Goal: Task Accomplishment & Management: Manage account settings

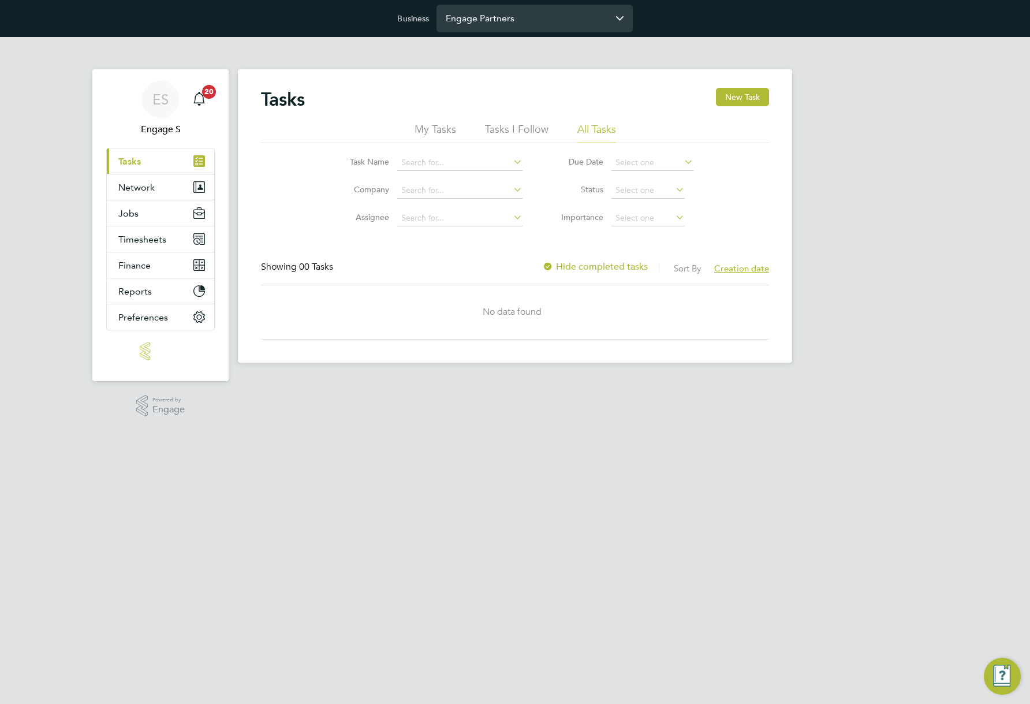
click at [534, 24] on input "Engage Partners" at bounding box center [534, 18] width 196 height 27
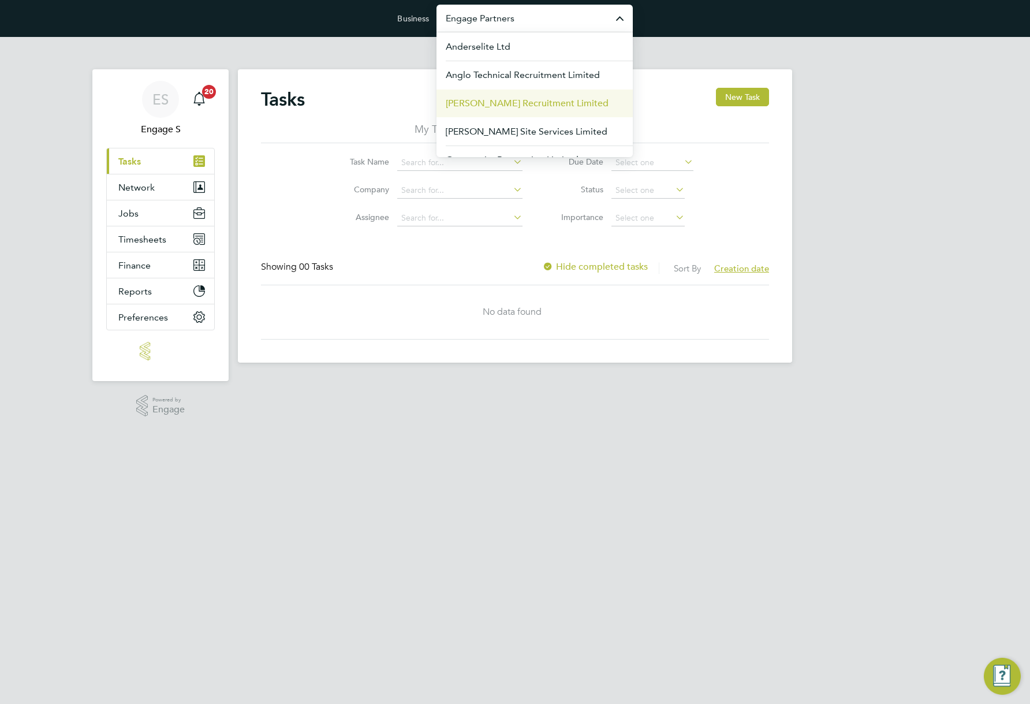
click at [506, 107] on span "Berry Recruitment Limited" at bounding box center [527, 103] width 163 height 14
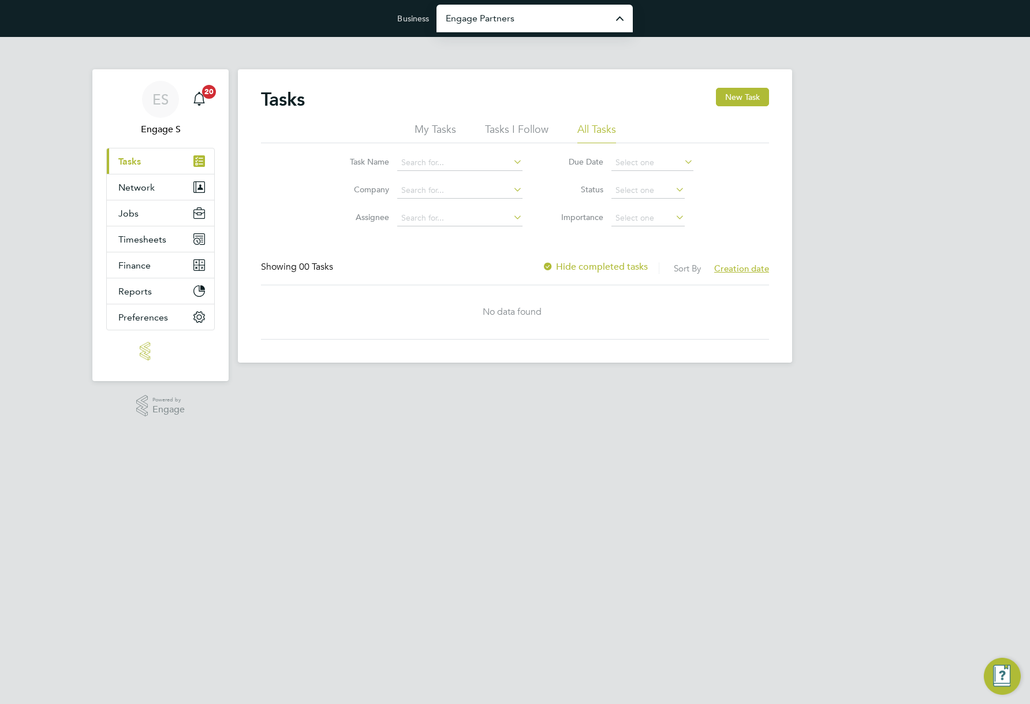
type input "Berry Recruitment Limited"
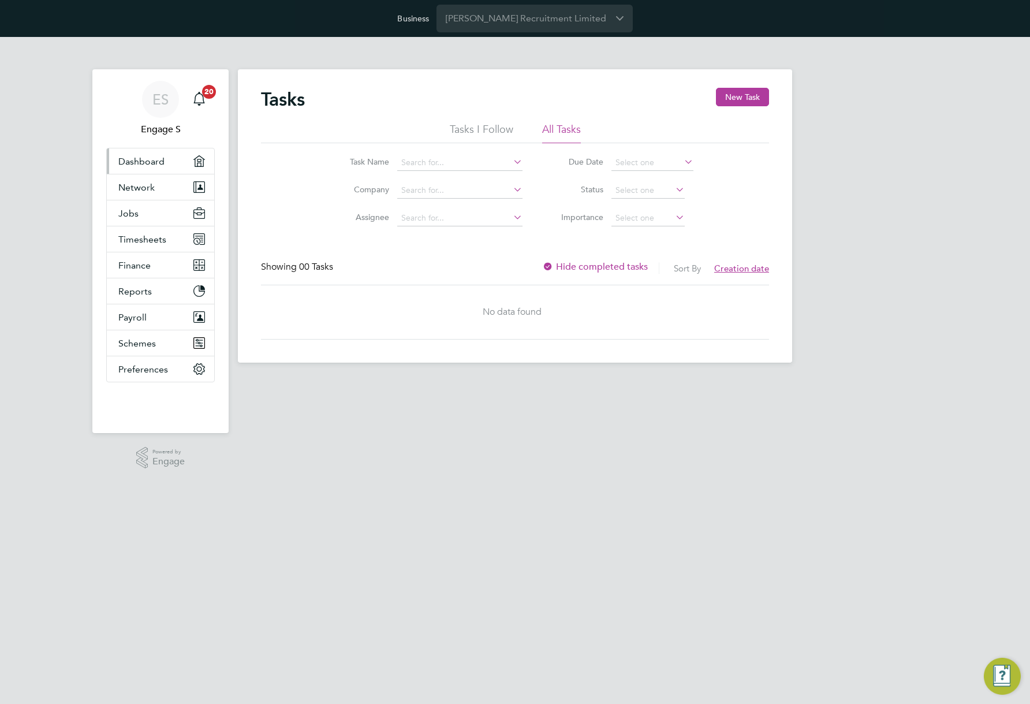
click at [174, 159] on link "Dashboard" at bounding box center [160, 160] width 107 height 25
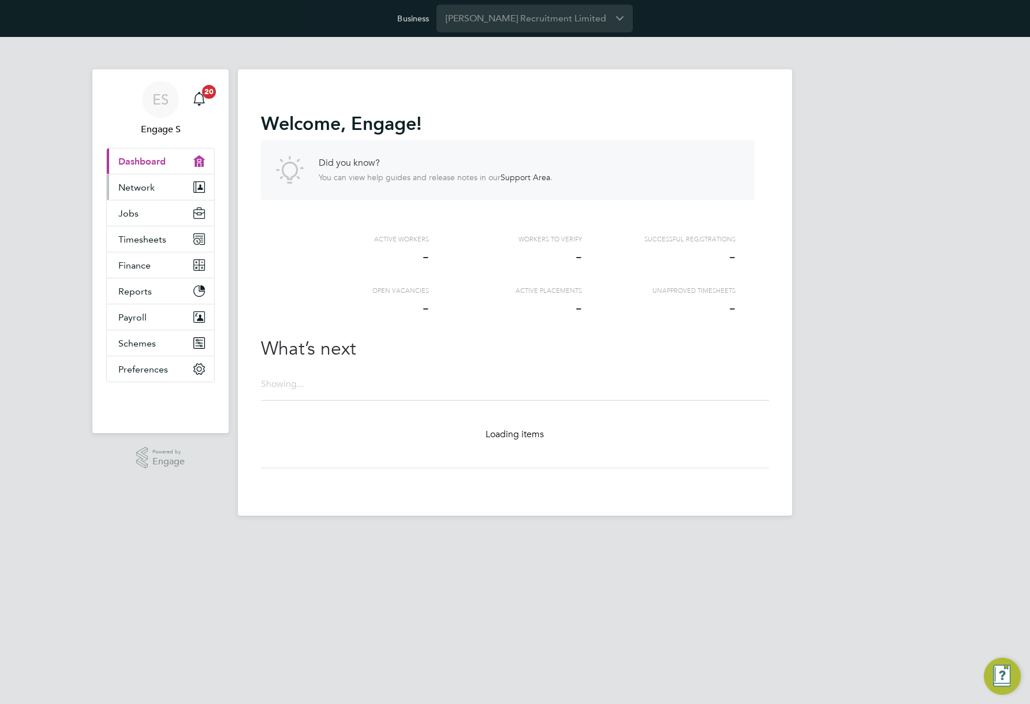
click at [139, 190] on span "Network" at bounding box center [136, 187] width 36 height 11
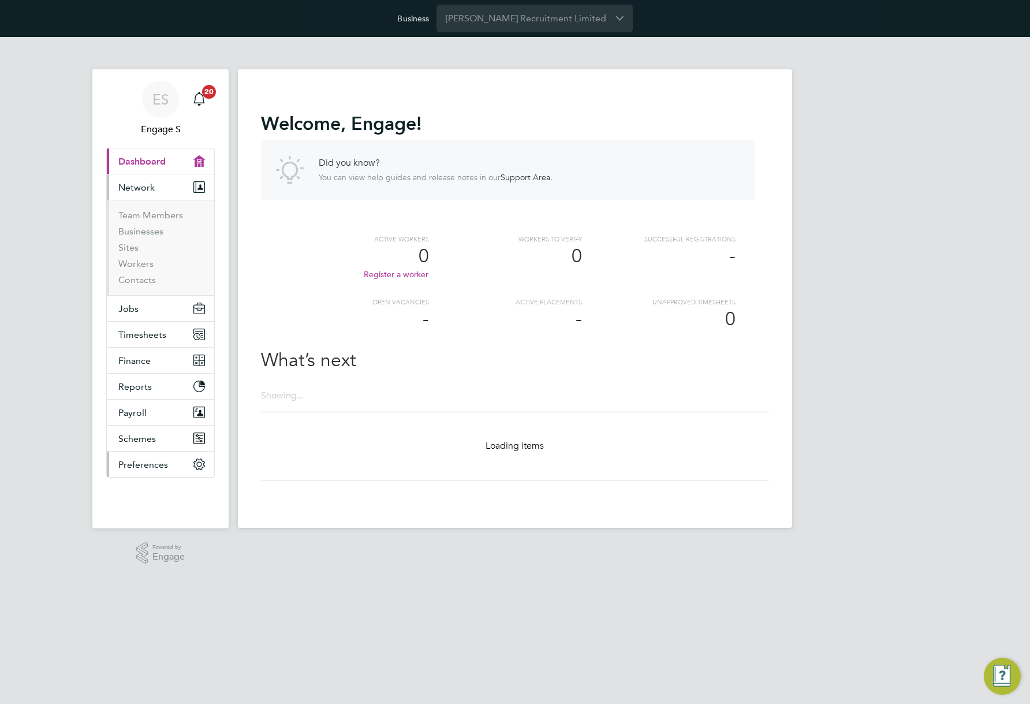
click at [133, 468] on span "Preferences" at bounding box center [143, 464] width 50 height 11
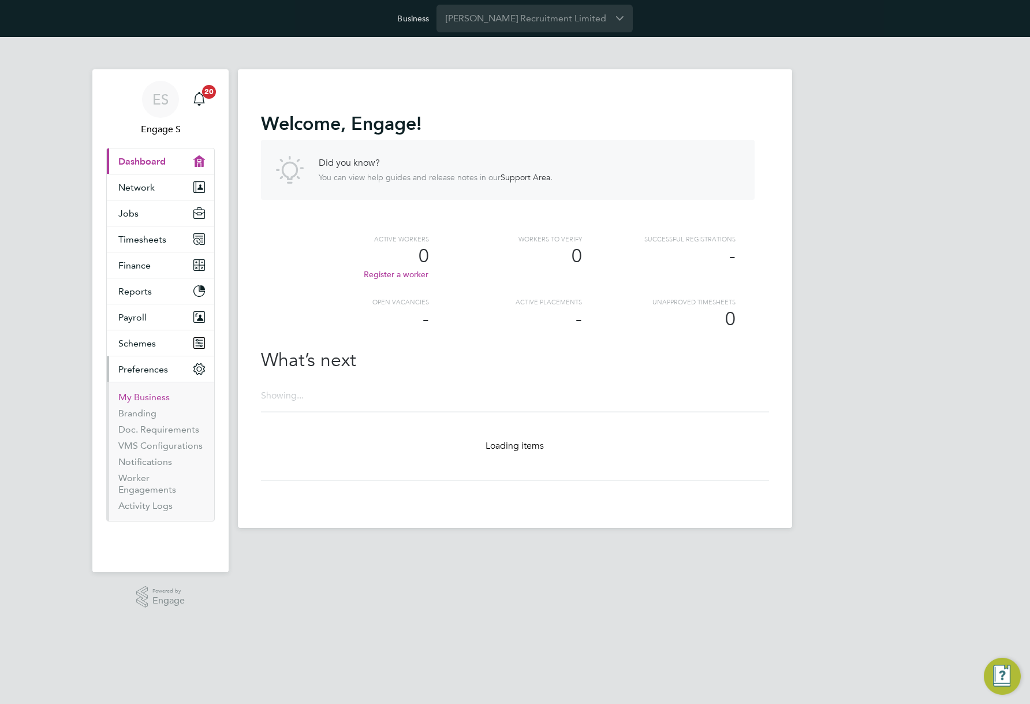
click at [138, 397] on link "My Business" at bounding box center [143, 396] width 51 height 11
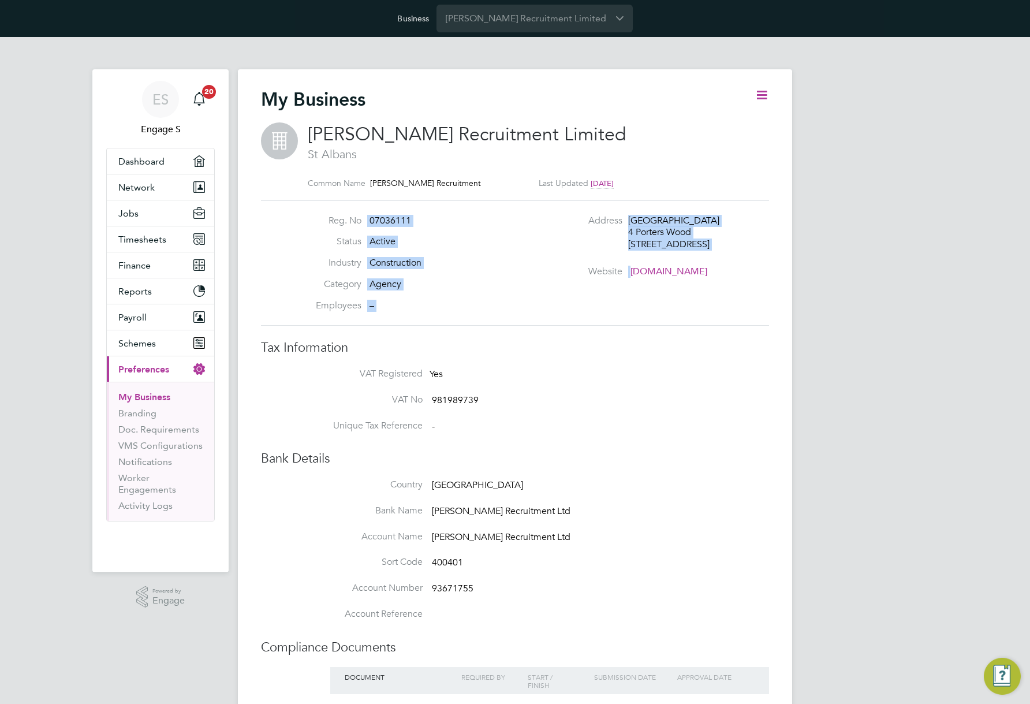
drag, startPoint x: 412, startPoint y: 316, endPoint x: 326, endPoint y: 214, distance: 133.6
click at [326, 214] on div "Reg. No 07036111 Status Active Industry Construction Category Agency Employees …" at bounding box center [515, 263] width 508 height 126
click at [412, 227] on li "Reg. No 07036111" at bounding box center [411, 225] width 227 height 21
drag, startPoint x: 308, startPoint y: 213, endPoint x: 467, endPoint y: 337, distance: 201.5
click at [467, 337] on div "My Business Berry Recruitment Limited St Albans Common Name Berry Recruitment L…" at bounding box center [515, 516] width 508 height 857
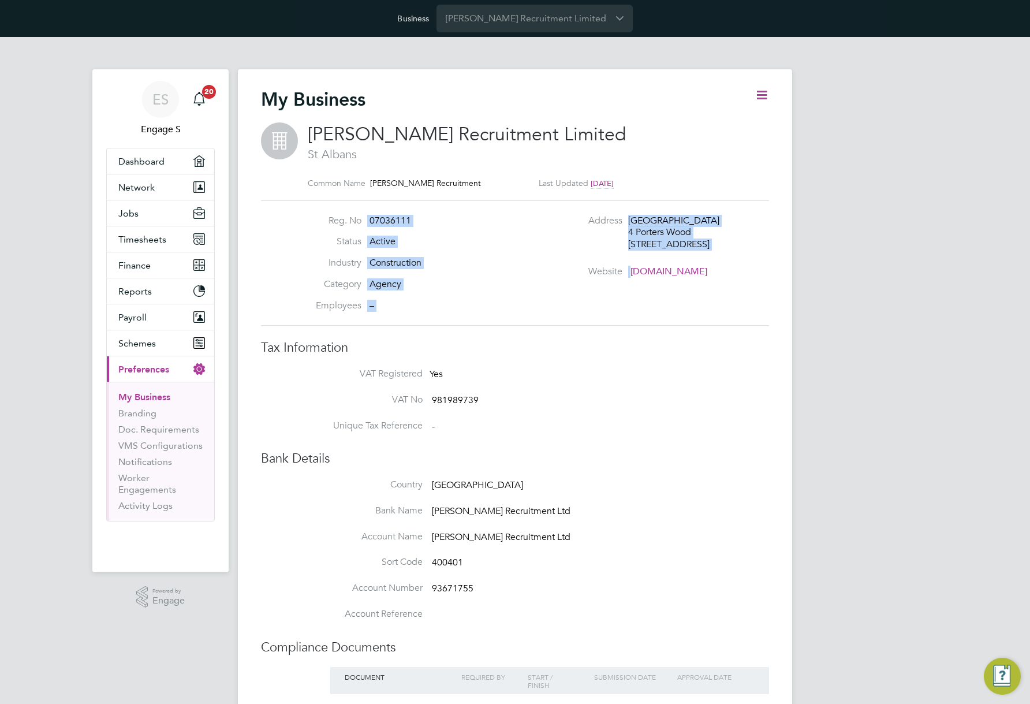
click at [465, 333] on div "My Business Berry Recruitment Limited St Albans Common Name Berry Recruitment L…" at bounding box center [515, 516] width 508 height 857
drag, startPoint x: 421, startPoint y: 312, endPoint x: 343, endPoint y: 207, distance: 130.0
click at [343, 207] on div "Reg. No 07036111 Status Active Industry Construction Category Agency Employees …" at bounding box center [515, 263] width 508 height 126
click at [481, 286] on li "Category Agency" at bounding box center [411, 288] width 227 height 21
click at [765, 97] on icon at bounding box center [761, 95] width 14 height 14
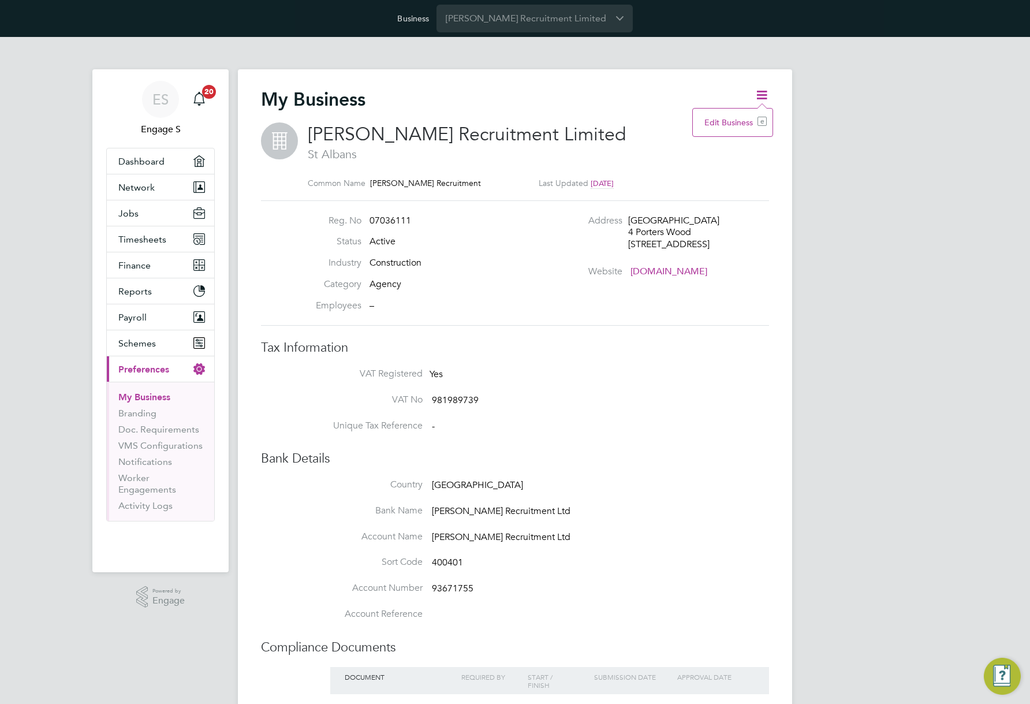
click at [737, 125] on li "Edit Business e" at bounding box center [732, 122] width 68 height 16
type input "United Kingdom"
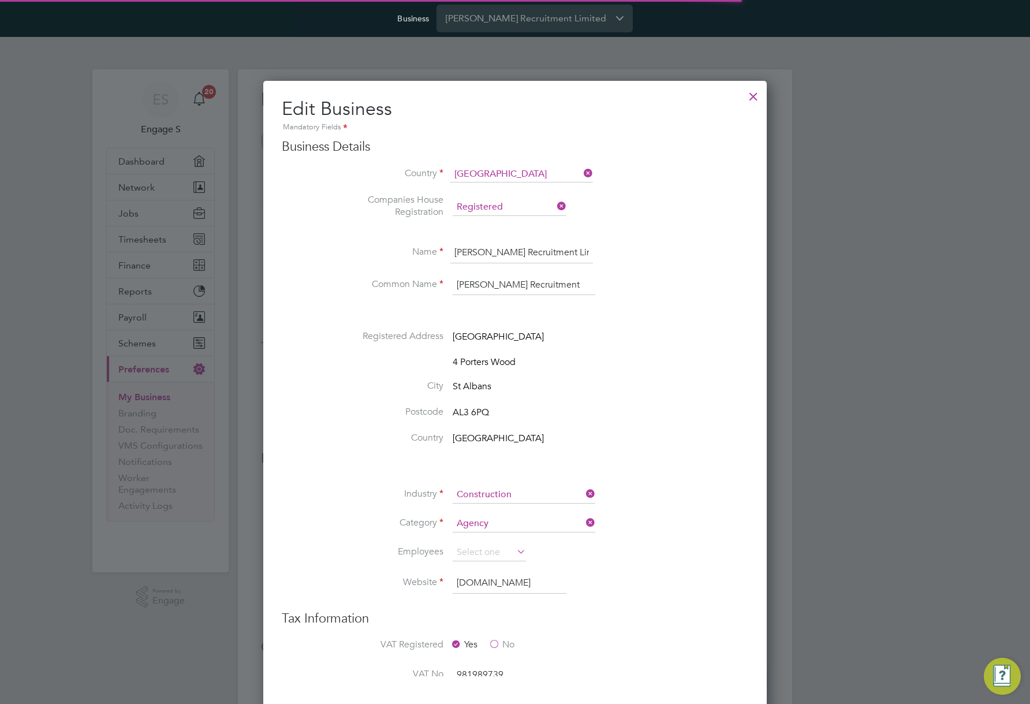
type input "United Kingdom"
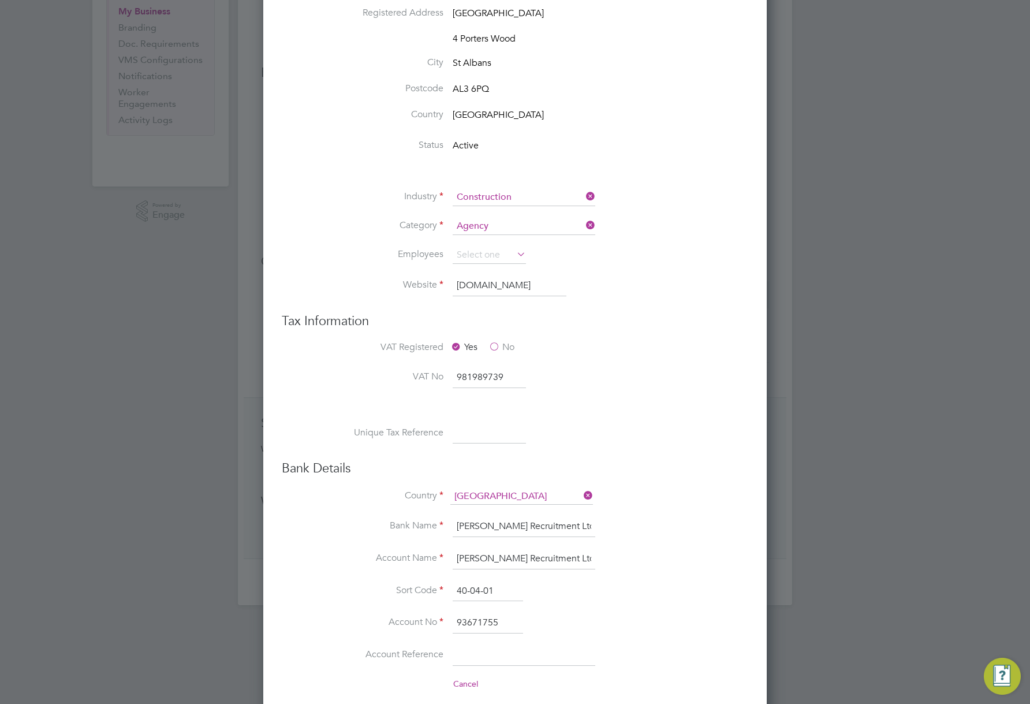
scroll to position [395, 0]
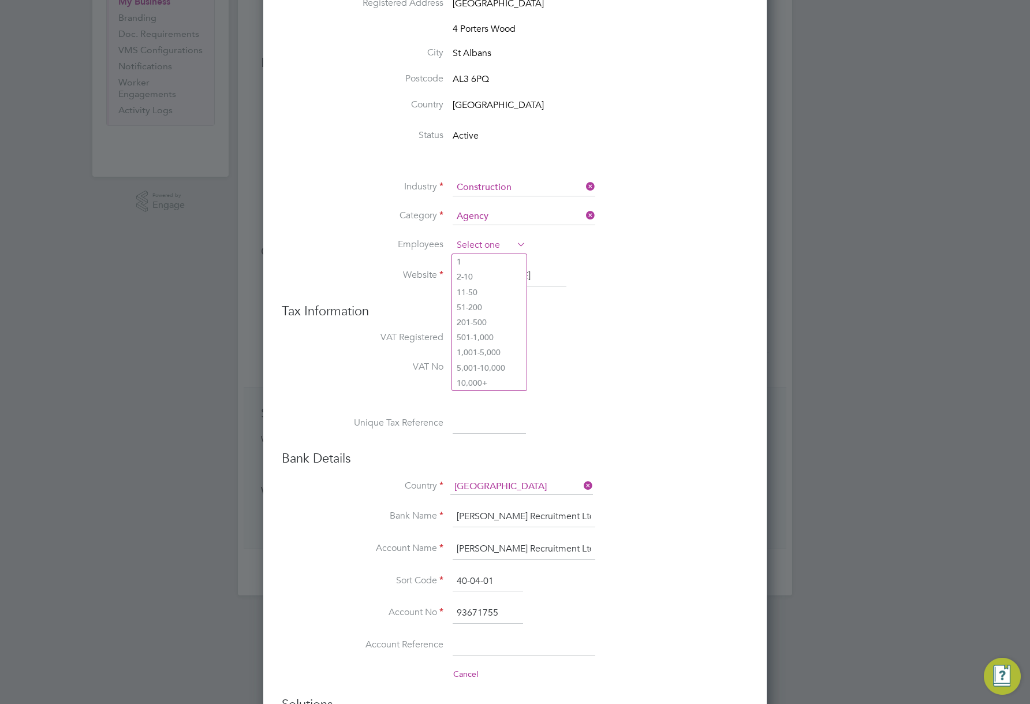
click at [501, 242] on input at bounding box center [489, 245] width 73 height 17
click at [491, 274] on li "2-10" at bounding box center [489, 276] width 74 height 15
type input "2-10"
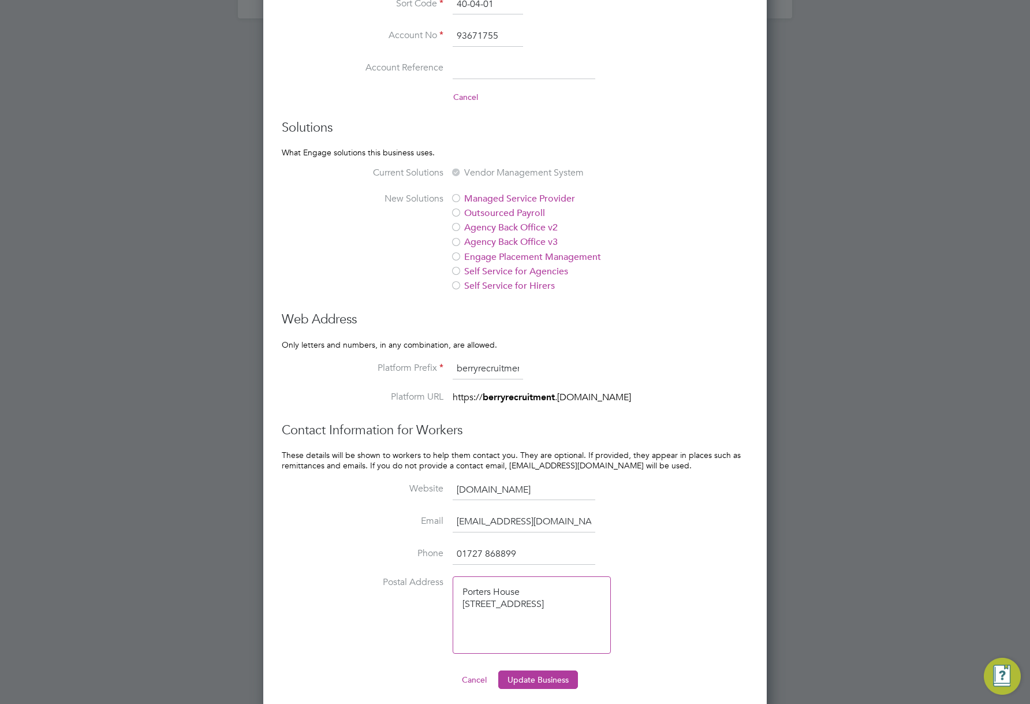
scroll to position [980, 0]
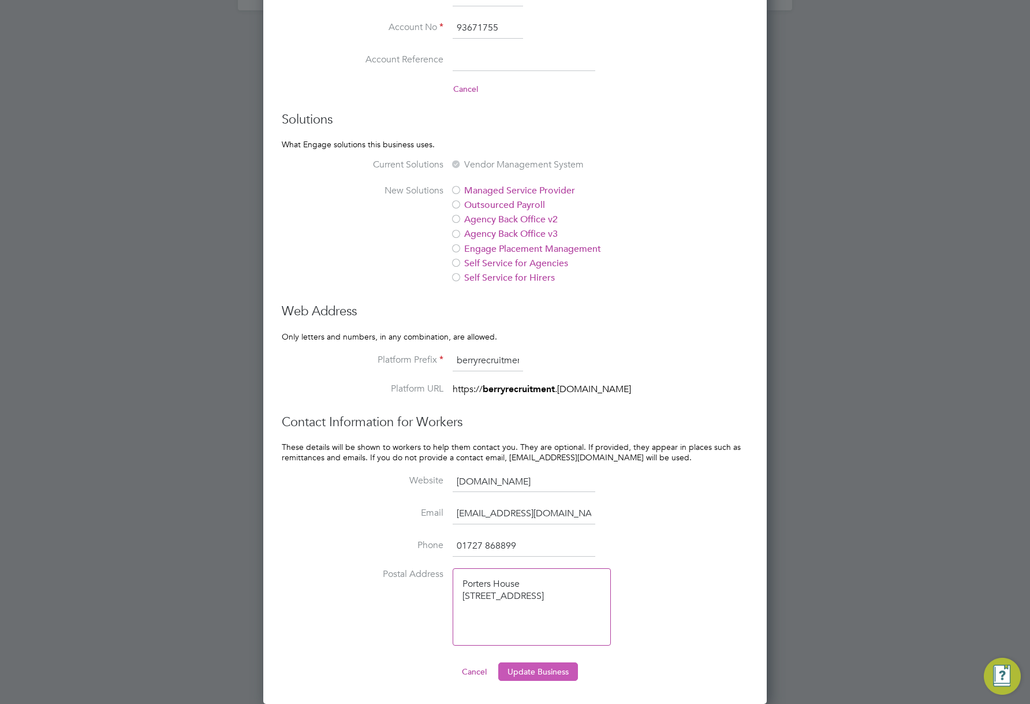
click at [558, 671] on button "Update Business" at bounding box center [538, 671] width 80 height 18
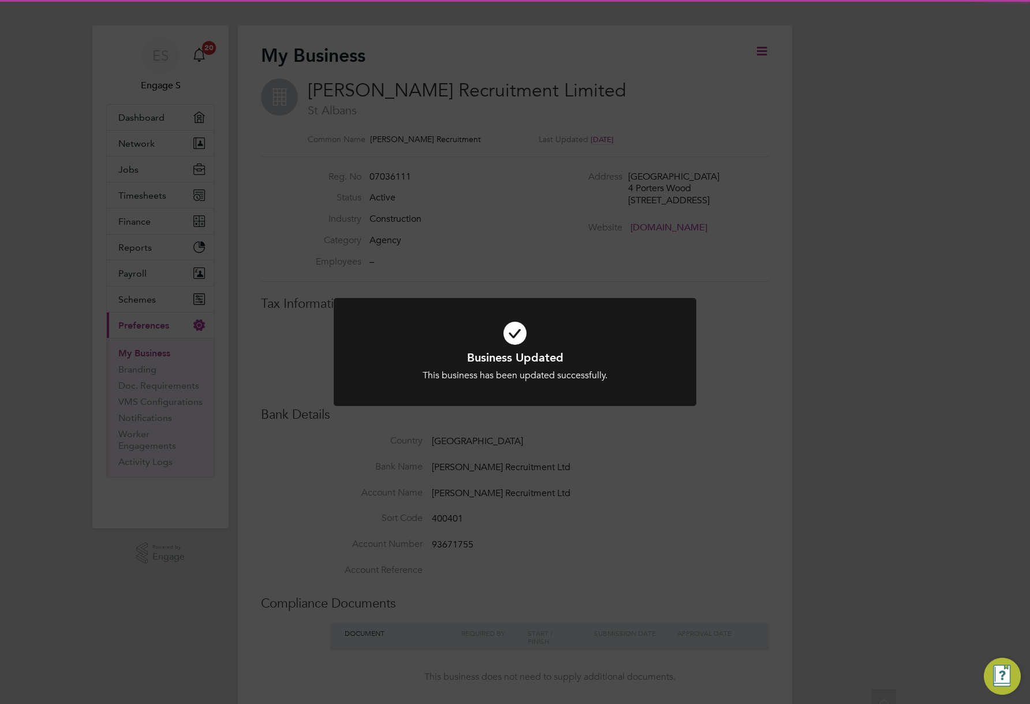
scroll to position [0, 0]
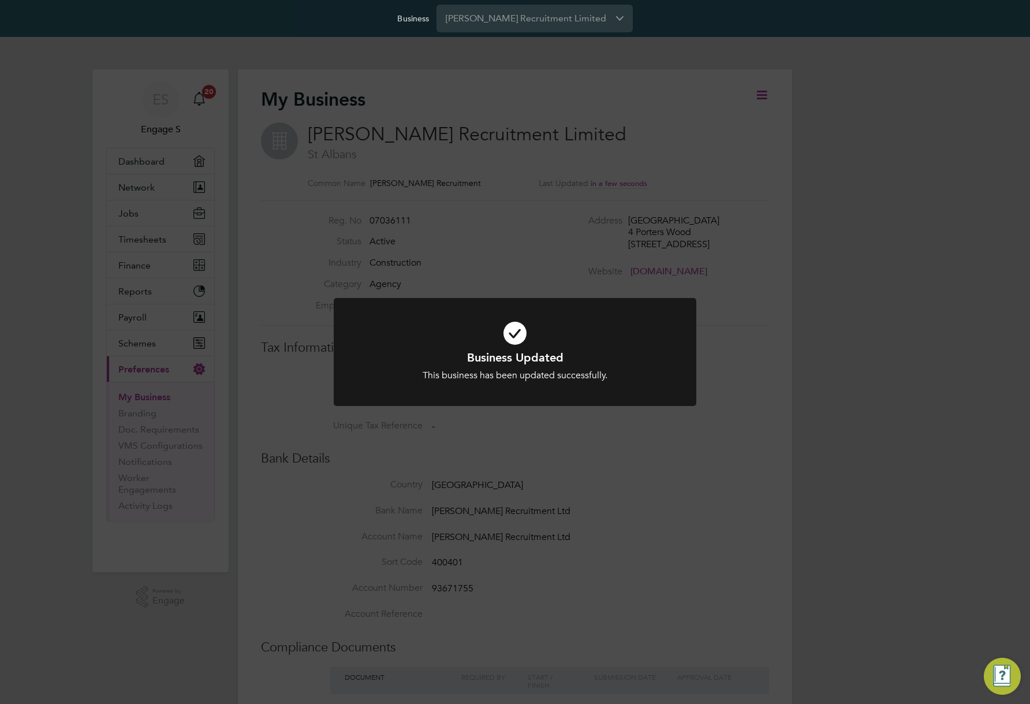
click at [586, 245] on div "Business Updated This business has been updated successfully. Cancel Okay" at bounding box center [515, 352] width 1030 height 704
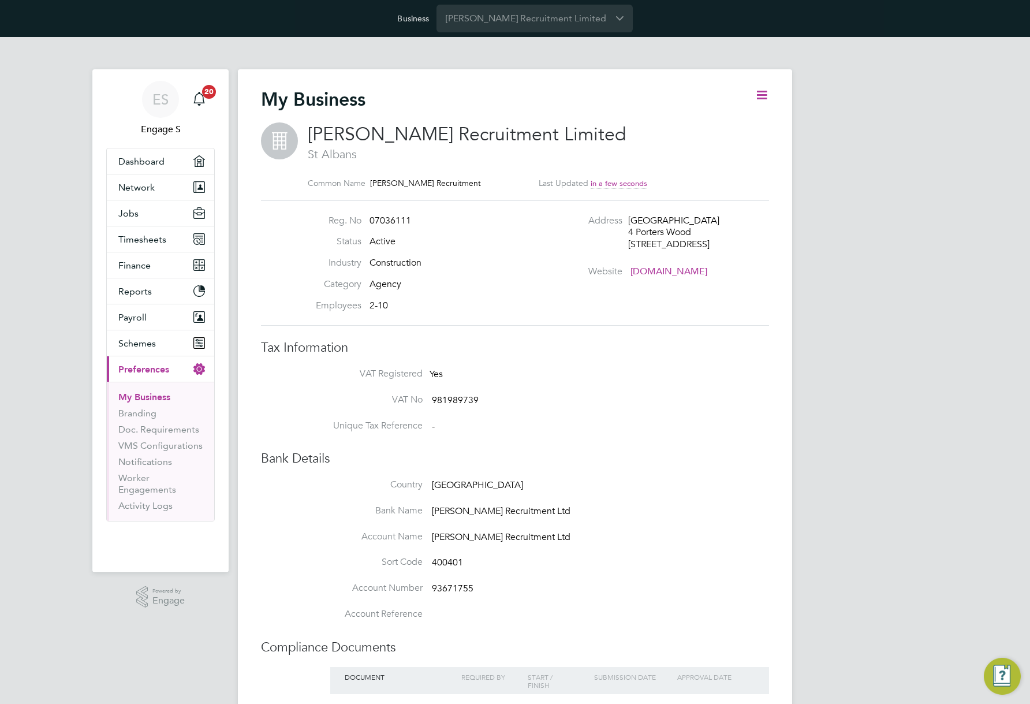
drag, startPoint x: 813, startPoint y: 160, endPoint x: 802, endPoint y: 162, distance: 10.5
click at [809, 163] on div "ES Engage S Notifications 20 Applications: Dashboard Network Team Members Busin…" at bounding box center [515, 523] width 1030 height 972
click at [761, 97] on icon at bounding box center [761, 95] width 14 height 14
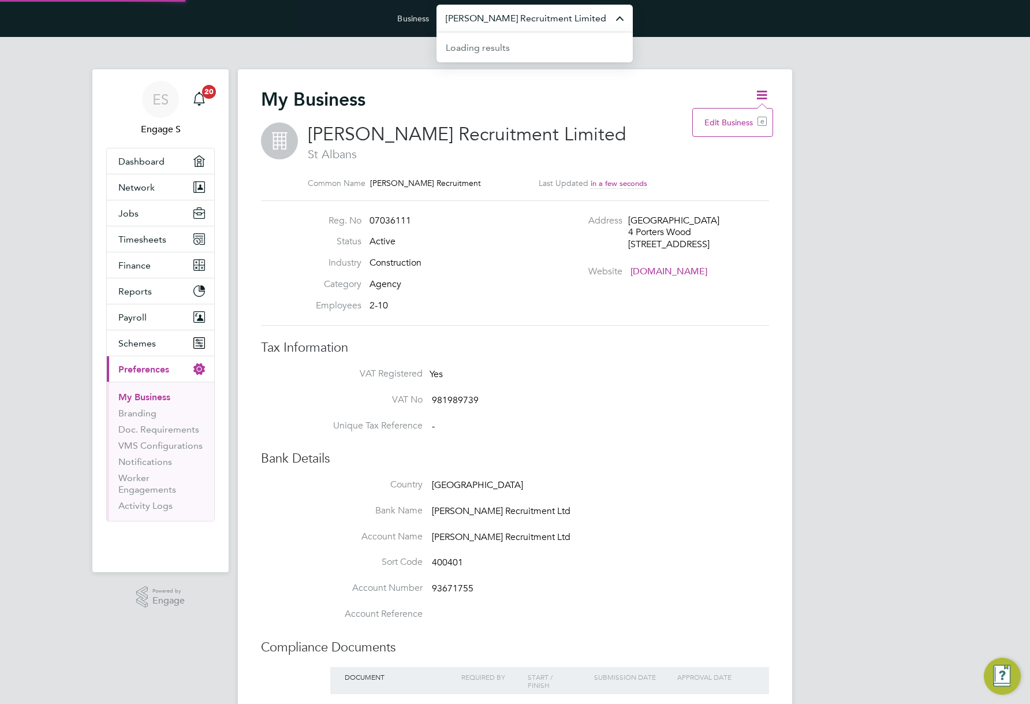
click at [539, 17] on input "Berry Recruitment Limited" at bounding box center [534, 18] width 196 height 27
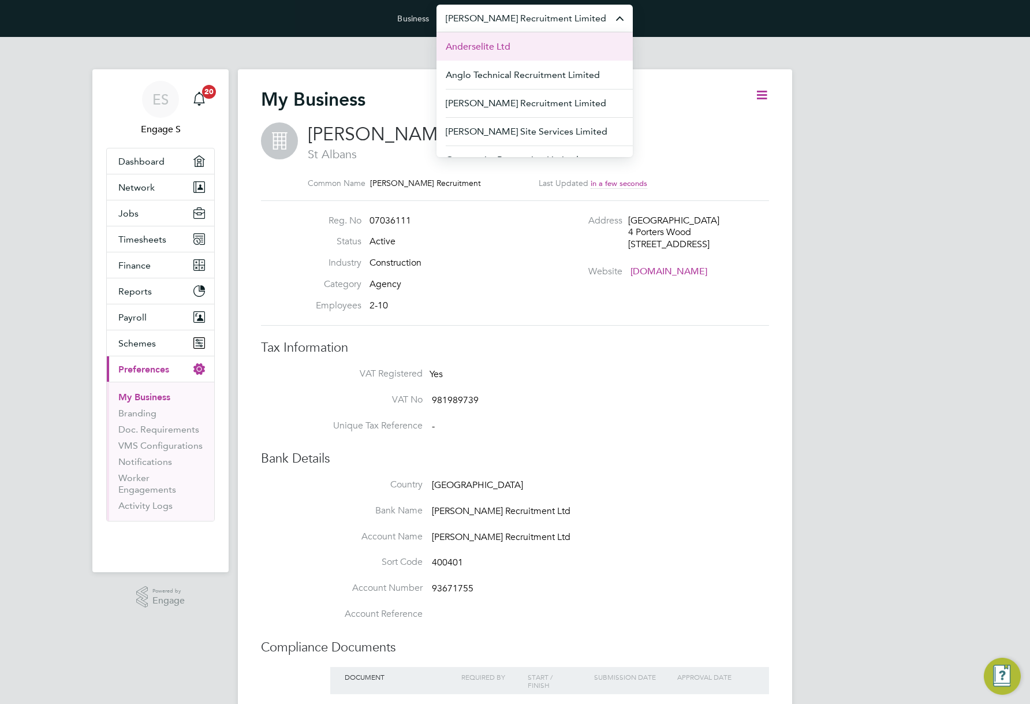
click at [528, 50] on li "Anderselite Ltd" at bounding box center [534, 46] width 196 height 28
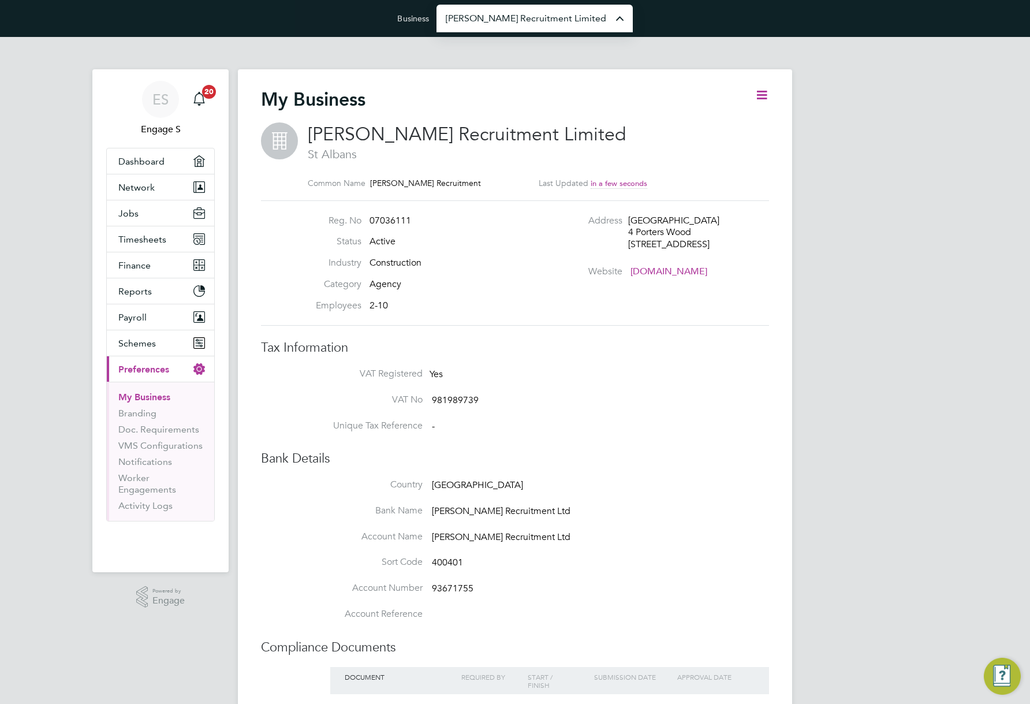
type input "Anderselite Ltd"
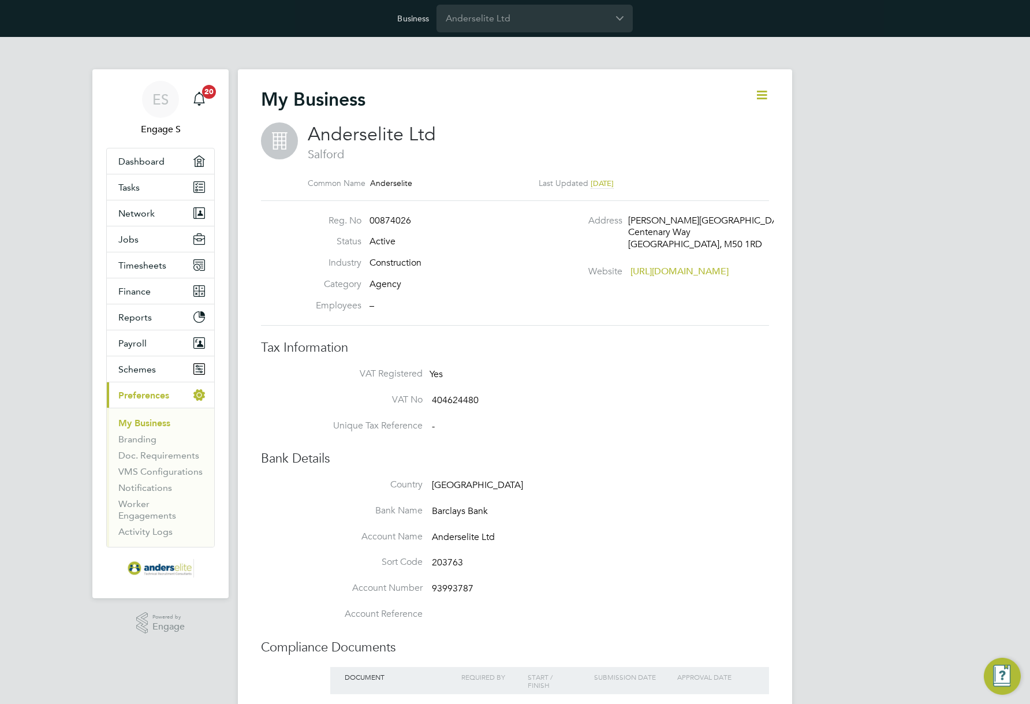
click at [761, 89] on icon at bounding box center [761, 95] width 14 height 14
drag, startPoint x: 738, startPoint y: 123, endPoint x: 308, endPoint y: 392, distance: 507.5
click at [738, 123] on li "Edit Business e" at bounding box center [732, 122] width 68 height 16
type input "United Kingdom"
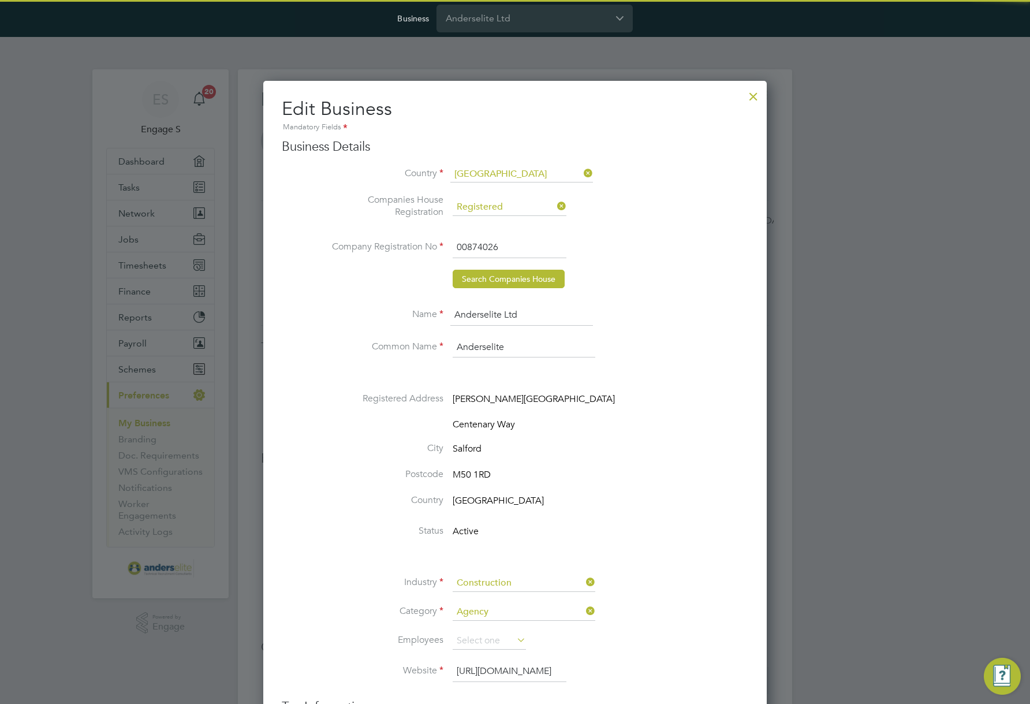
type input "United Kingdom"
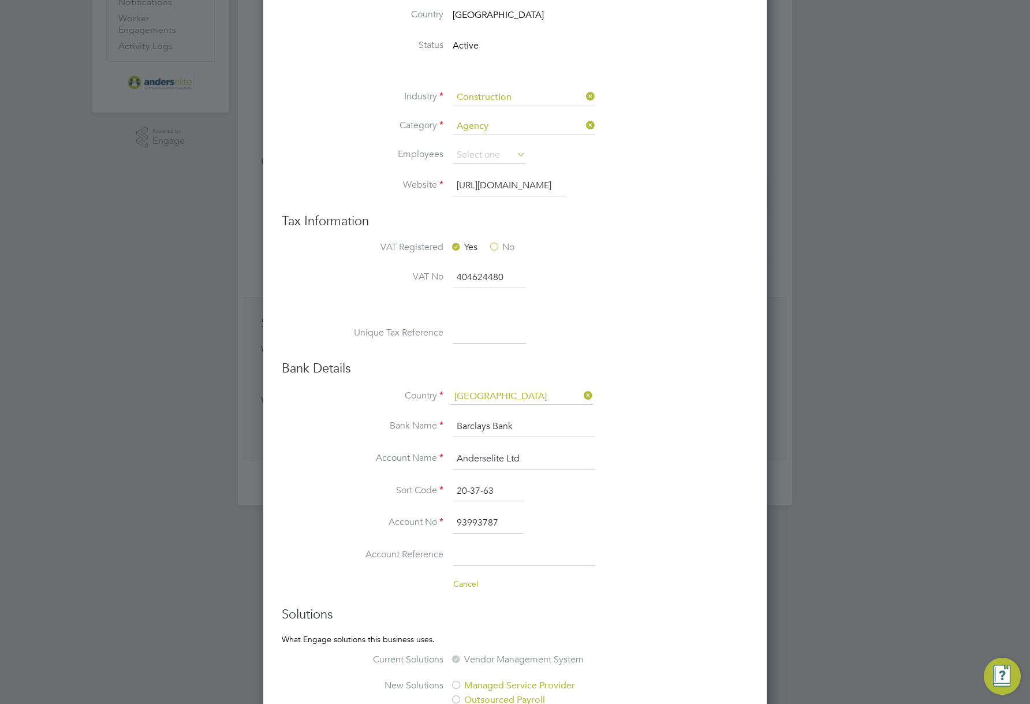
scroll to position [495, 0]
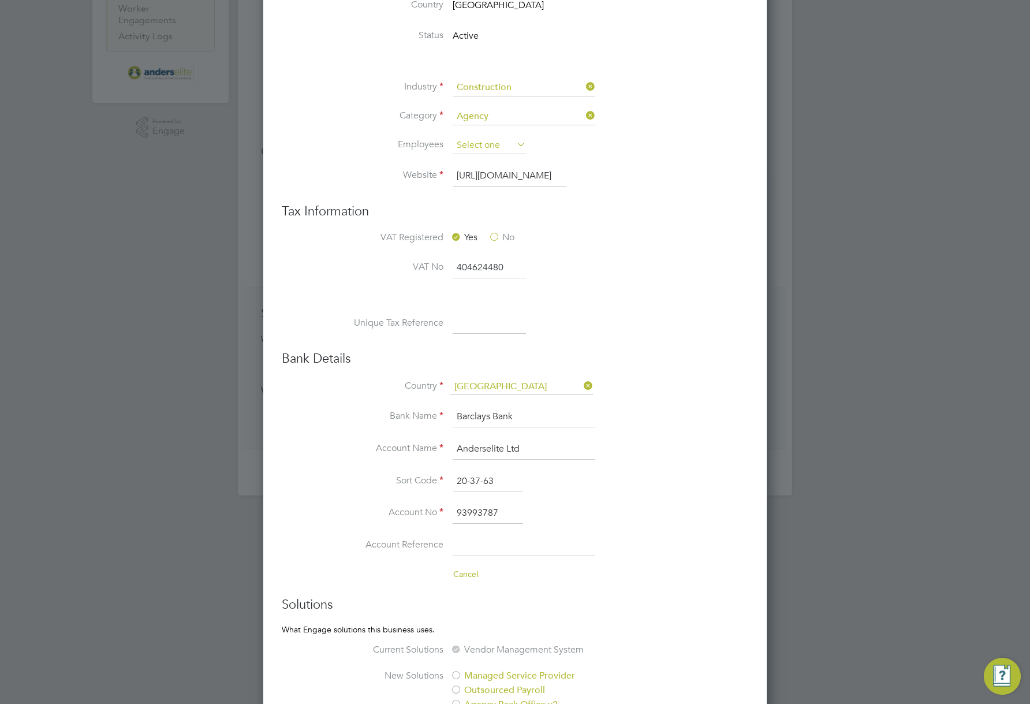
click at [503, 147] on input at bounding box center [489, 145] width 73 height 17
click at [488, 221] on li "201-500" at bounding box center [489, 222] width 74 height 15
type input "201-500"
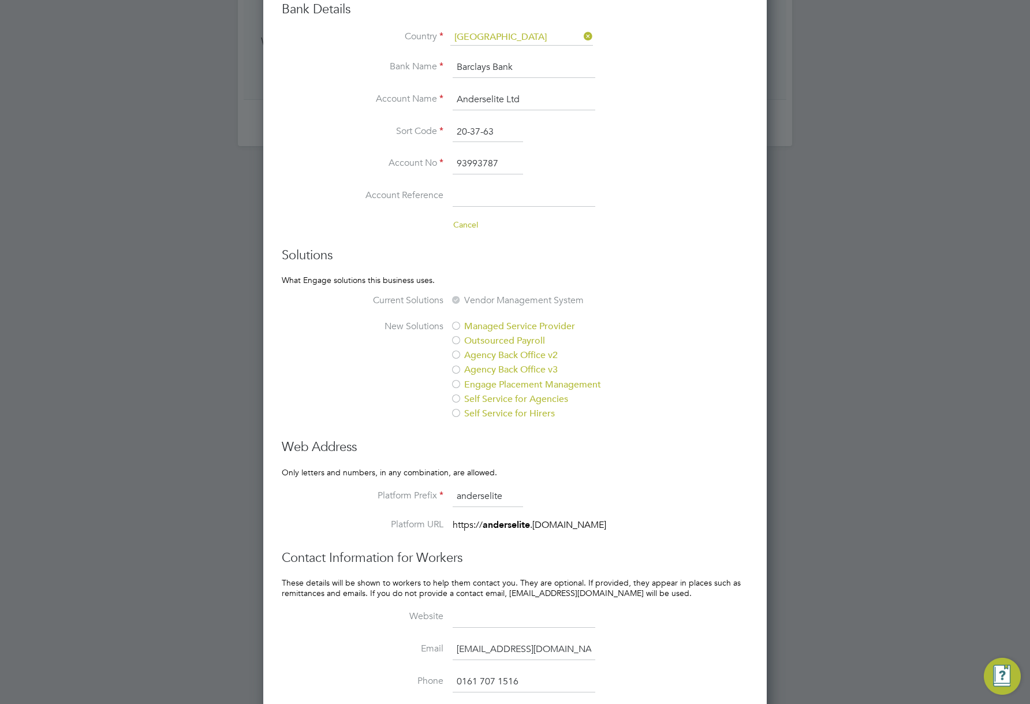
scroll to position [980, 0]
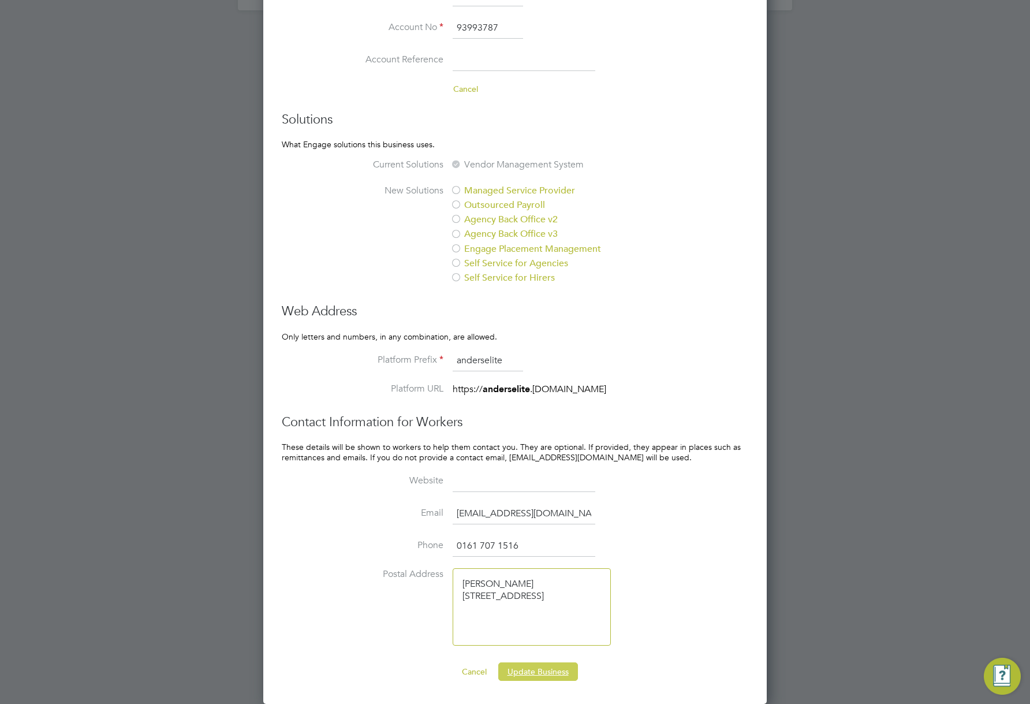
click at [536, 674] on button "Update Business" at bounding box center [538, 671] width 80 height 18
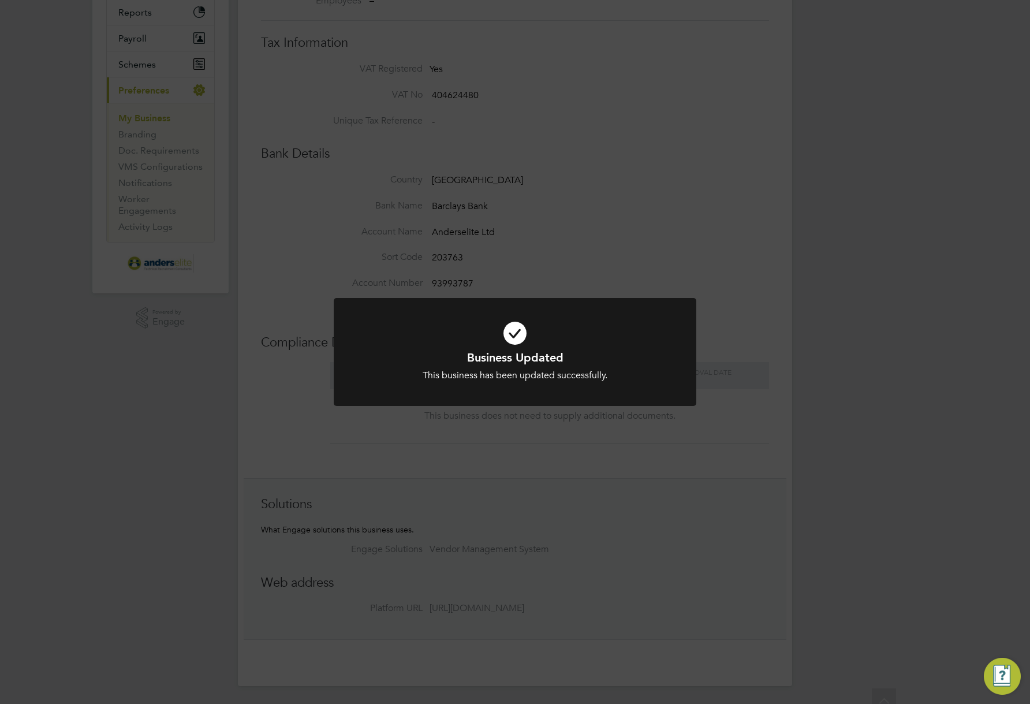
scroll to position [0, 0]
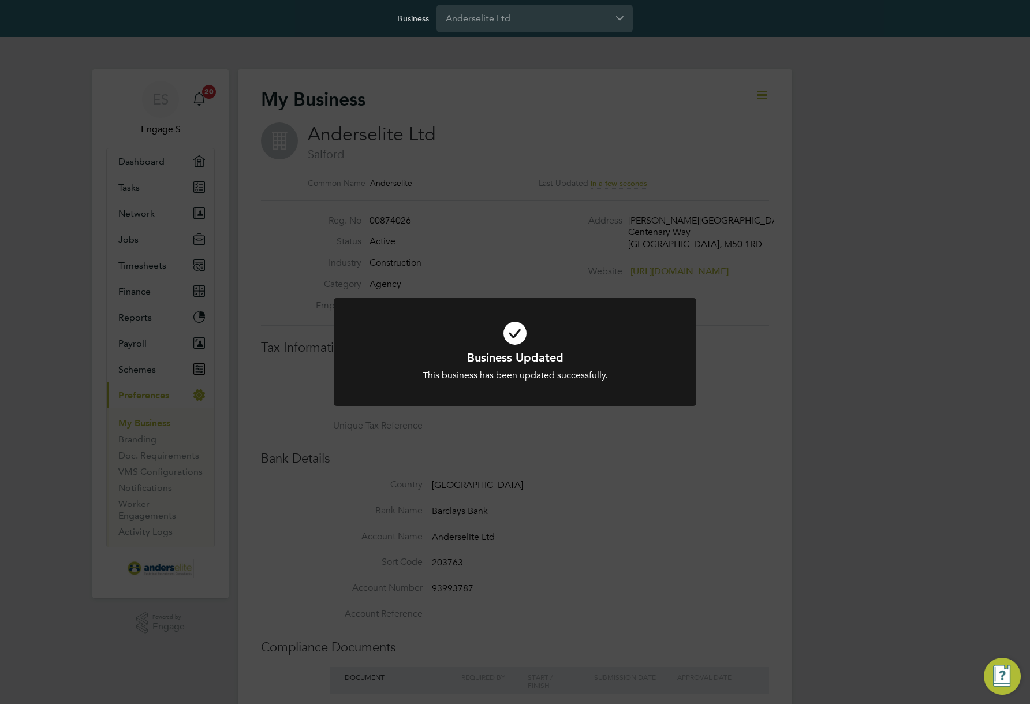
click at [605, 235] on div "Business Updated This business has been updated successfully. Cancel Okay" at bounding box center [515, 352] width 1030 height 704
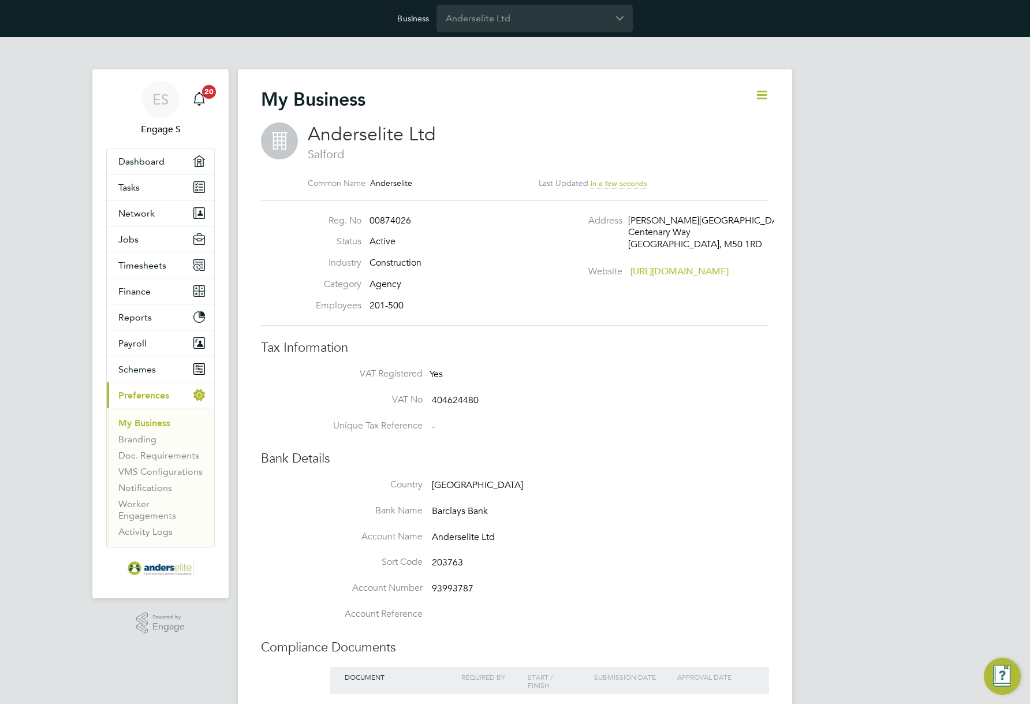
click at [760, 92] on icon at bounding box center [761, 95] width 14 height 14
click at [734, 122] on li "Edit Business e" at bounding box center [732, 122] width 68 height 16
type input "[GEOGRAPHIC_DATA]"
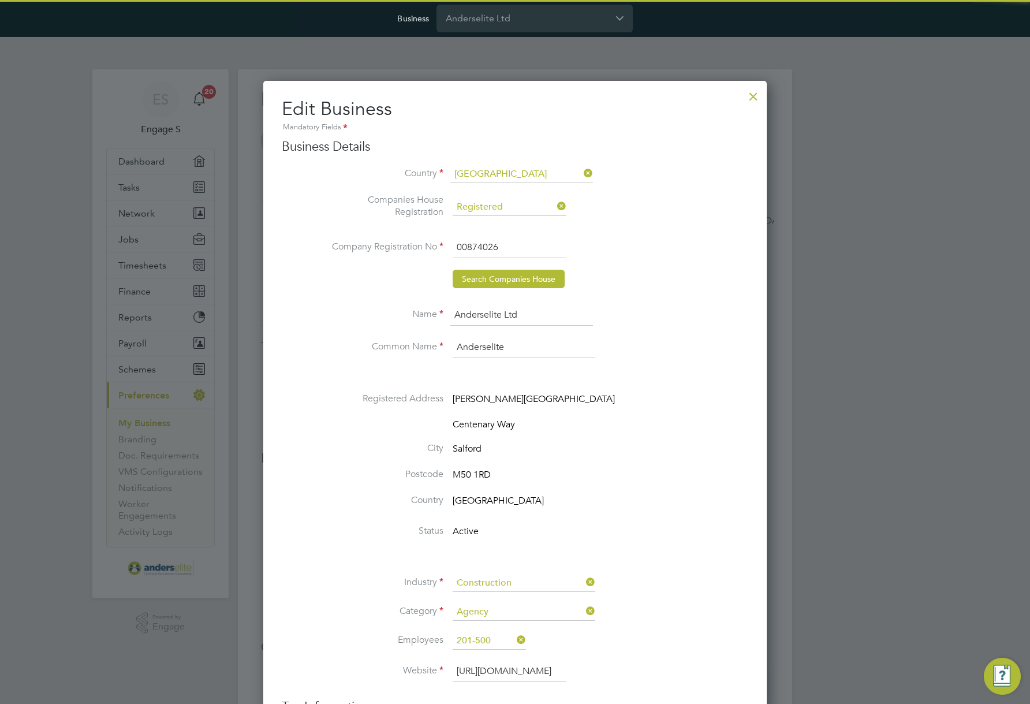
type input "[GEOGRAPHIC_DATA]"
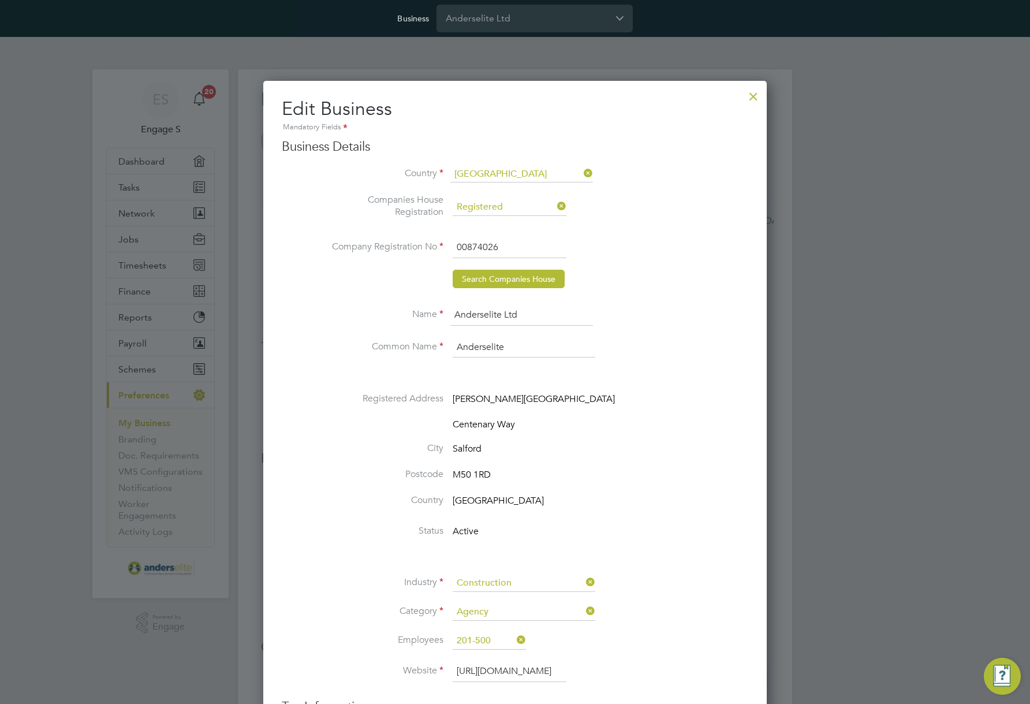
click at [514, 638] on icon at bounding box center [514, 639] width 0 height 16
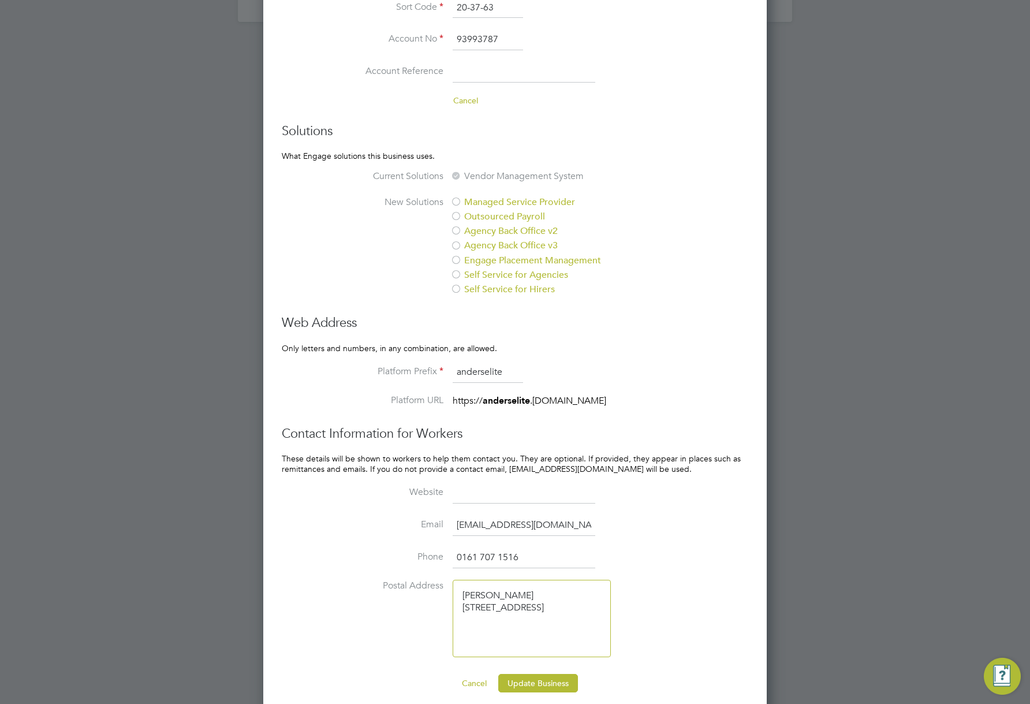
scroll to position [980, 0]
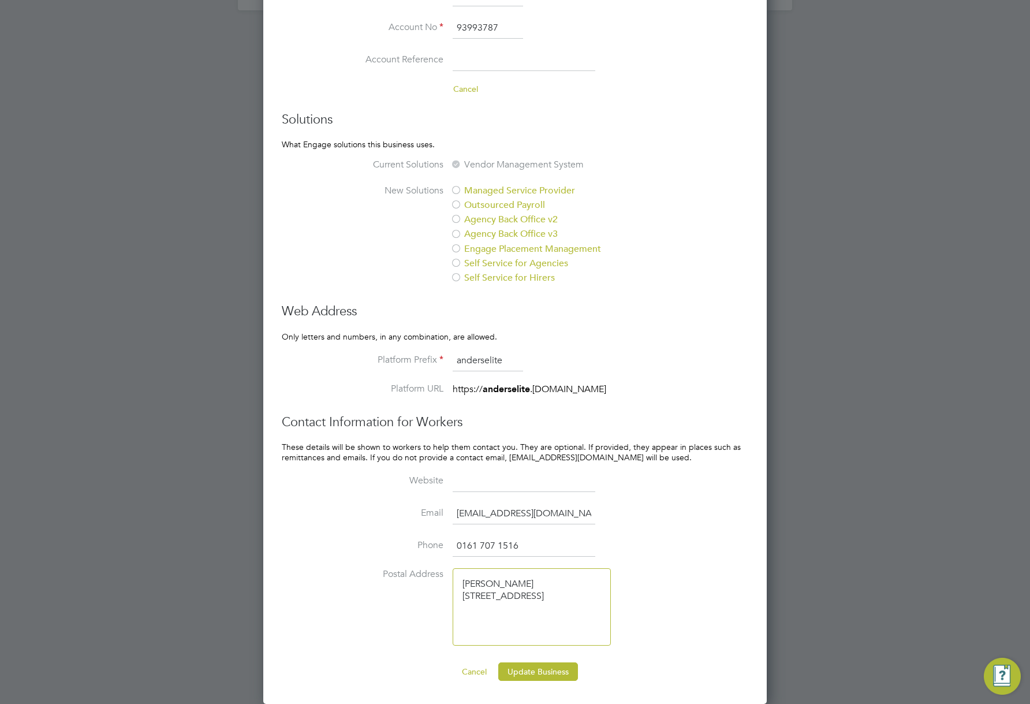
click at [533, 665] on button "Update Business" at bounding box center [538, 671] width 80 height 18
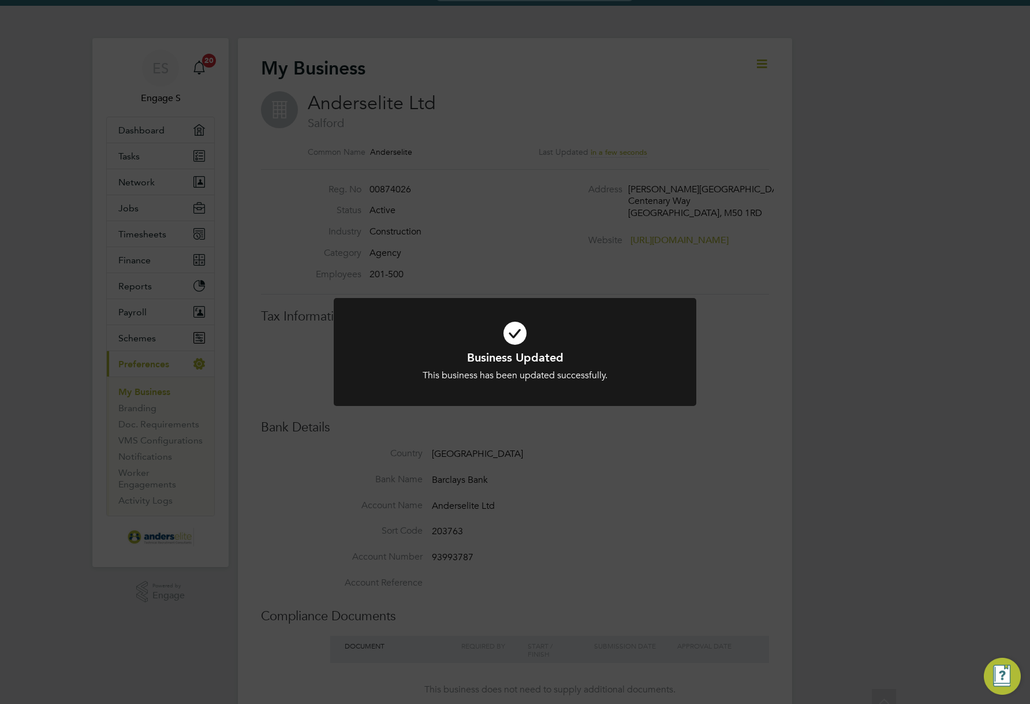
scroll to position [0, 0]
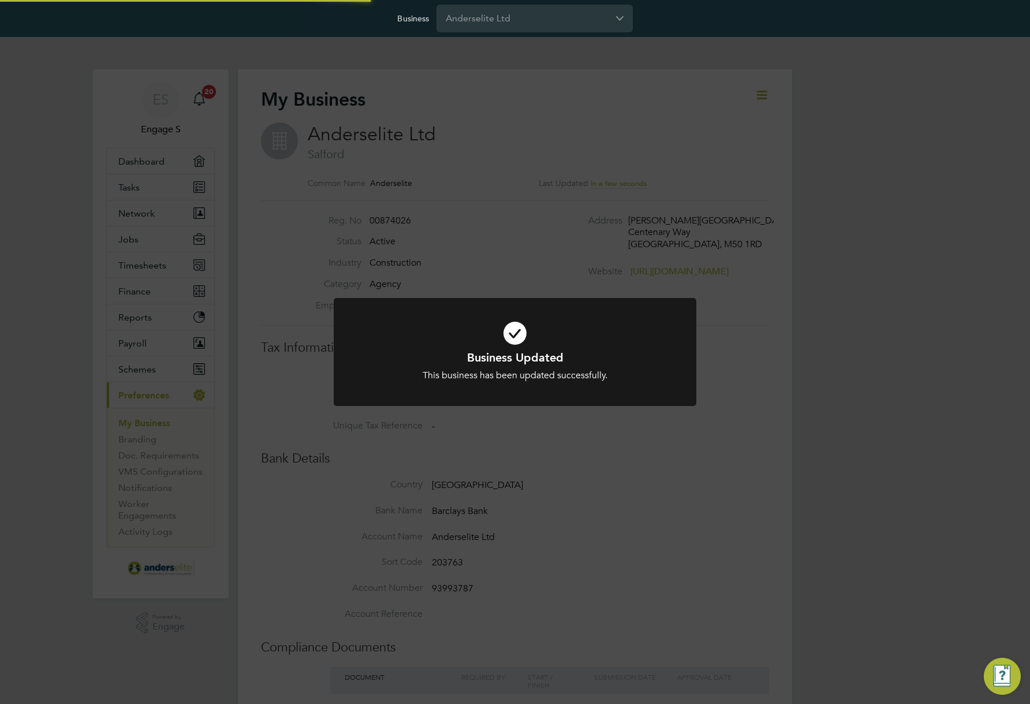
click at [834, 438] on div "Business Updated This business has been updated successfully. Cancel Okay" at bounding box center [515, 352] width 1030 height 704
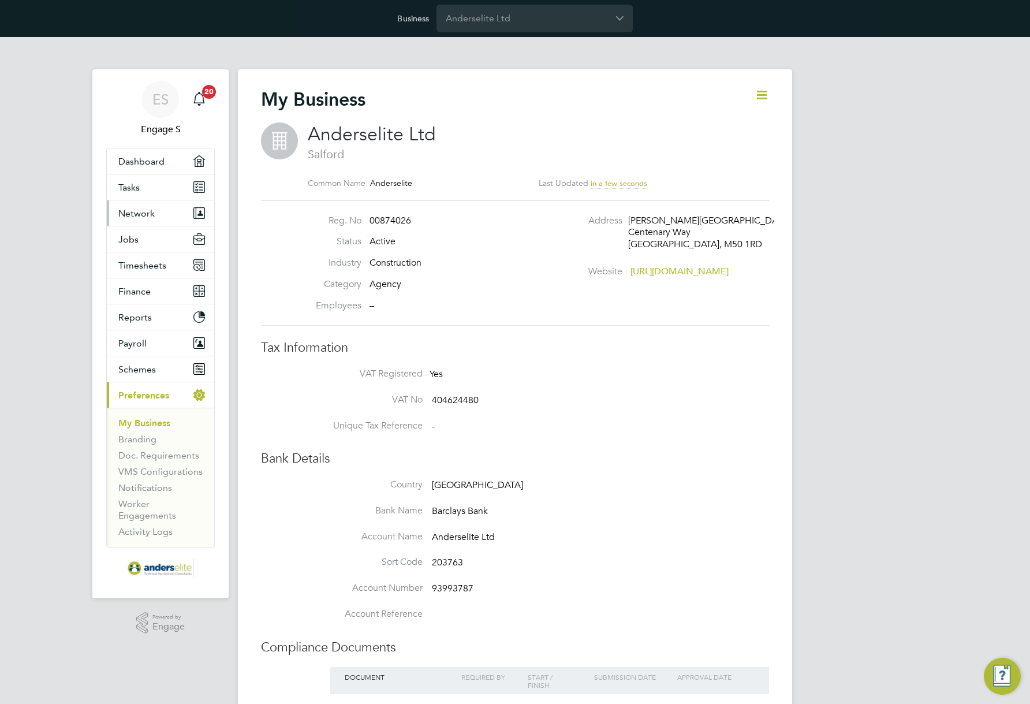
click at [133, 214] on span "Network" at bounding box center [136, 213] width 36 height 11
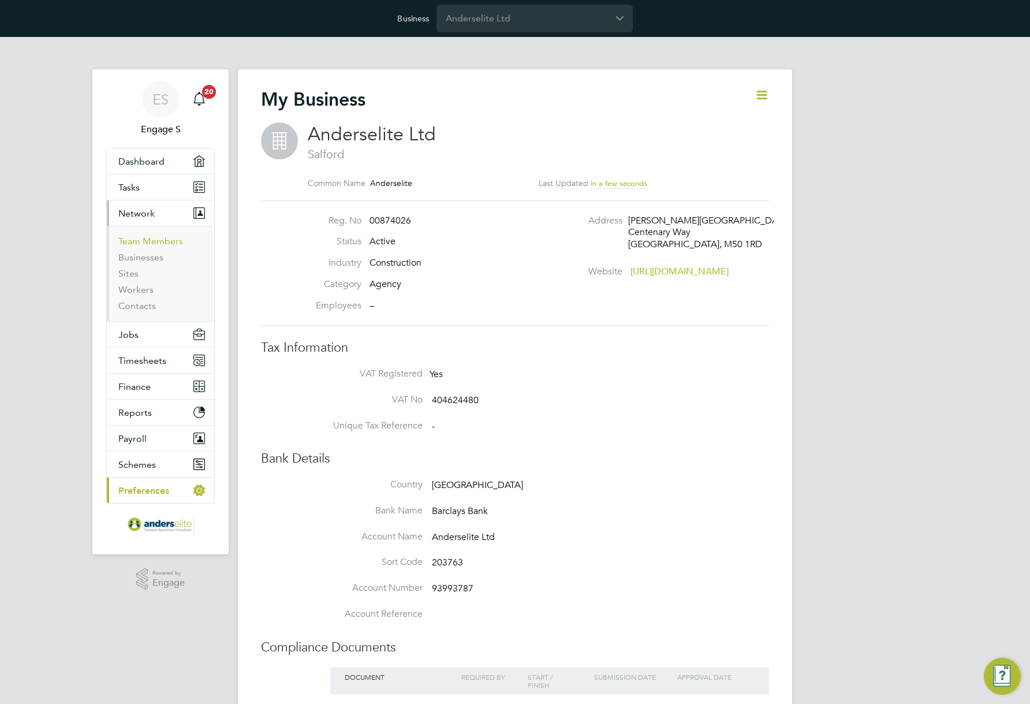
click at [134, 244] on link "Team Members" at bounding box center [150, 240] width 65 height 11
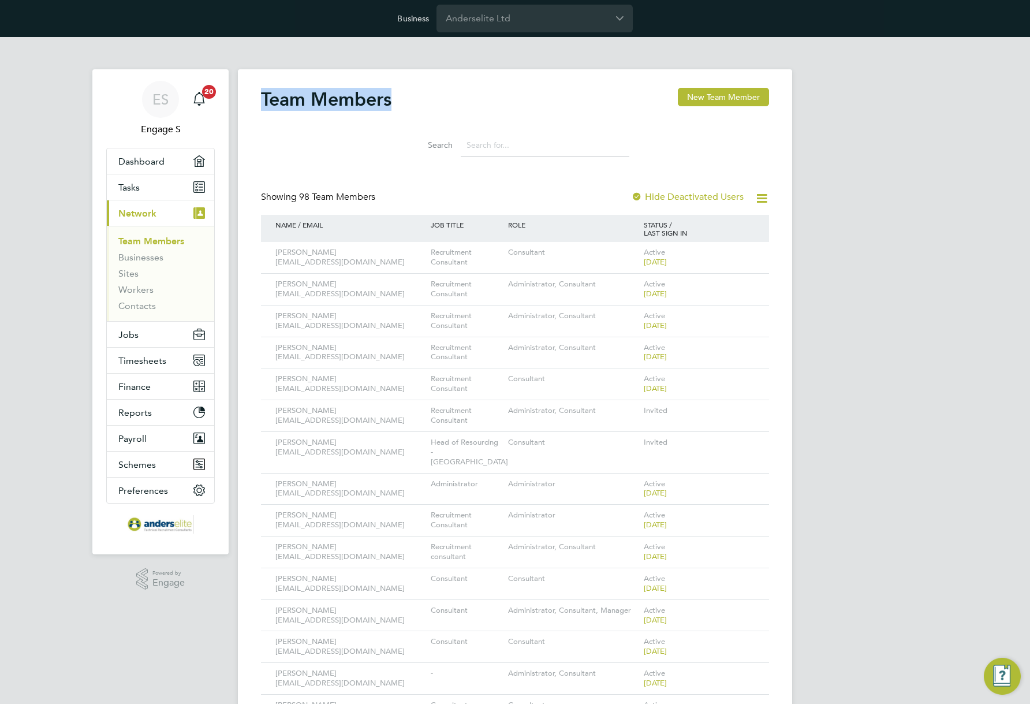
drag, startPoint x: 395, startPoint y: 103, endPoint x: 262, endPoint y: 108, distance: 133.4
click at [262, 108] on div "Team Members New Team Member" at bounding box center [515, 105] width 508 height 35
drag, startPoint x: 386, startPoint y: 198, endPoint x: 277, endPoint y: 193, distance: 108.6
click at [277, 193] on div "Showing 98 Team Members Hide Deactivated Users" at bounding box center [515, 203] width 508 height 24
drag, startPoint x: 286, startPoint y: 195, endPoint x: 389, endPoint y: 187, distance: 103.1
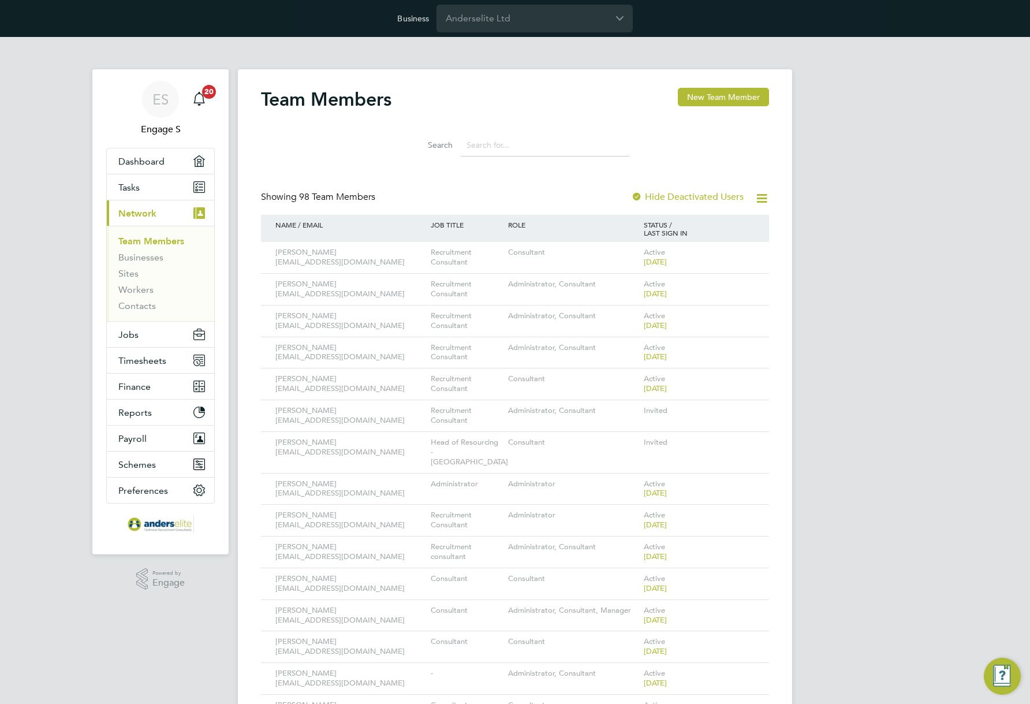
drag, startPoint x: 391, startPoint y: 186, endPoint x: 299, endPoint y: 186, distance: 92.3
drag, startPoint x: 299, startPoint y: 186, endPoint x: 182, endPoint y: 98, distance: 146.6
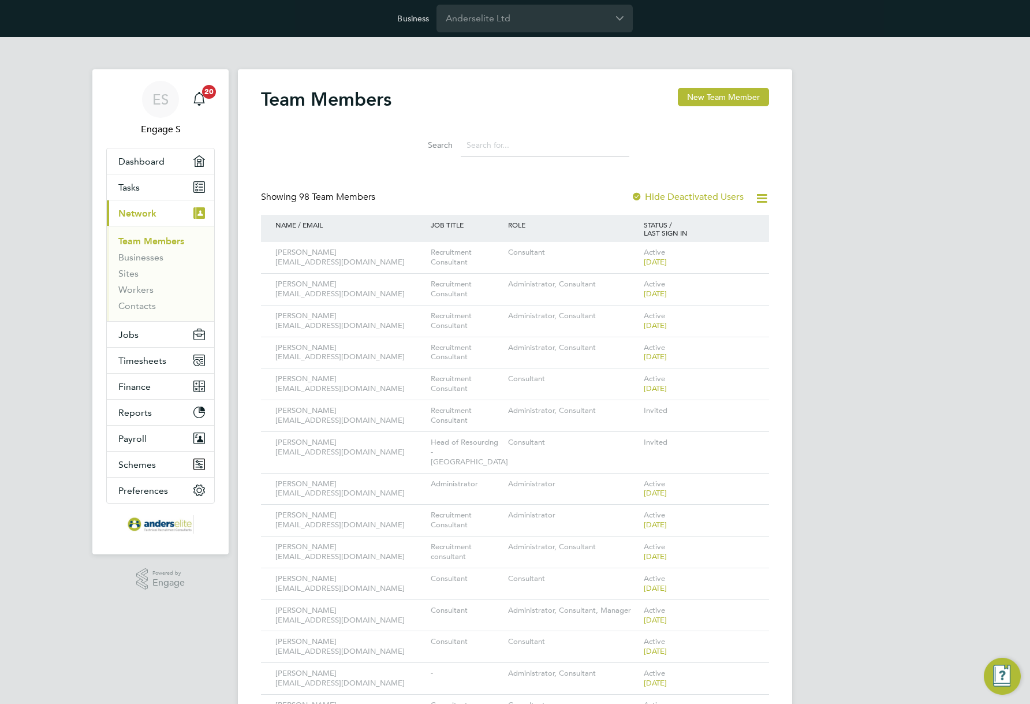
click at [493, 18] on input "Anderselite Ltd" at bounding box center [534, 18] width 196 height 27
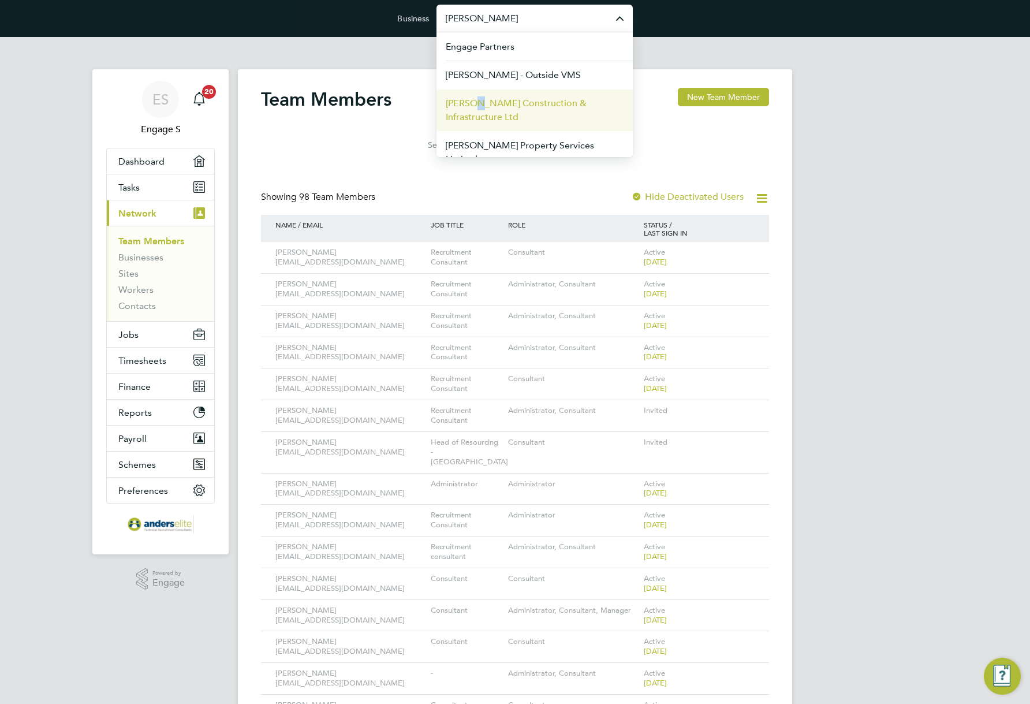
click at [475, 107] on span "[PERSON_NAME] Construction & Infrastructure Ltd" at bounding box center [535, 110] width 178 height 28
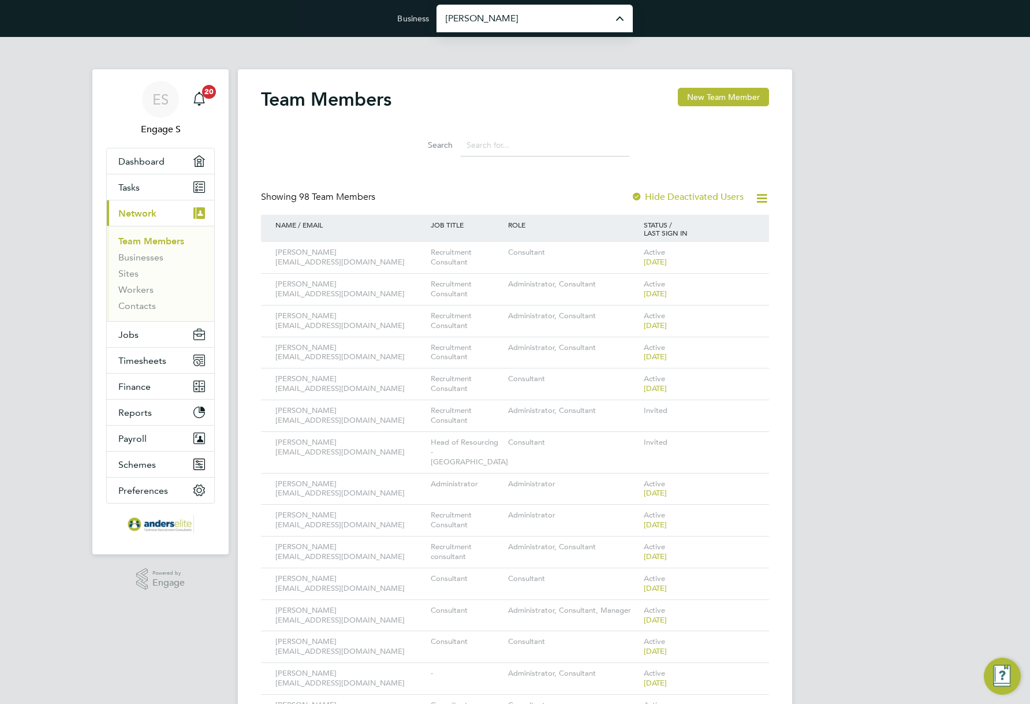
type input "[PERSON_NAME] Construction & Infrastructure Ltd"
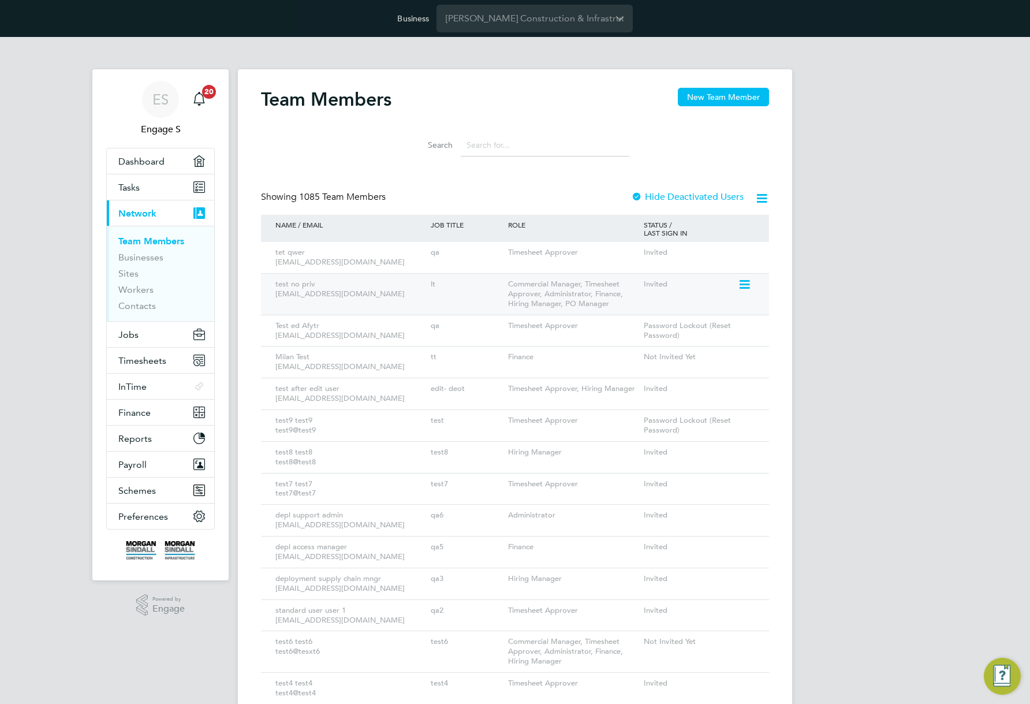
click at [728, 289] on div "Invited" at bounding box center [689, 284] width 97 height 21
click at [736, 287] on div "test no priv luyio@gmail.com lt Commercial Manager, Timesheet Approver, Adminis…" at bounding box center [515, 294] width 508 height 42
click at [742, 286] on icon at bounding box center [744, 285] width 12 height 14
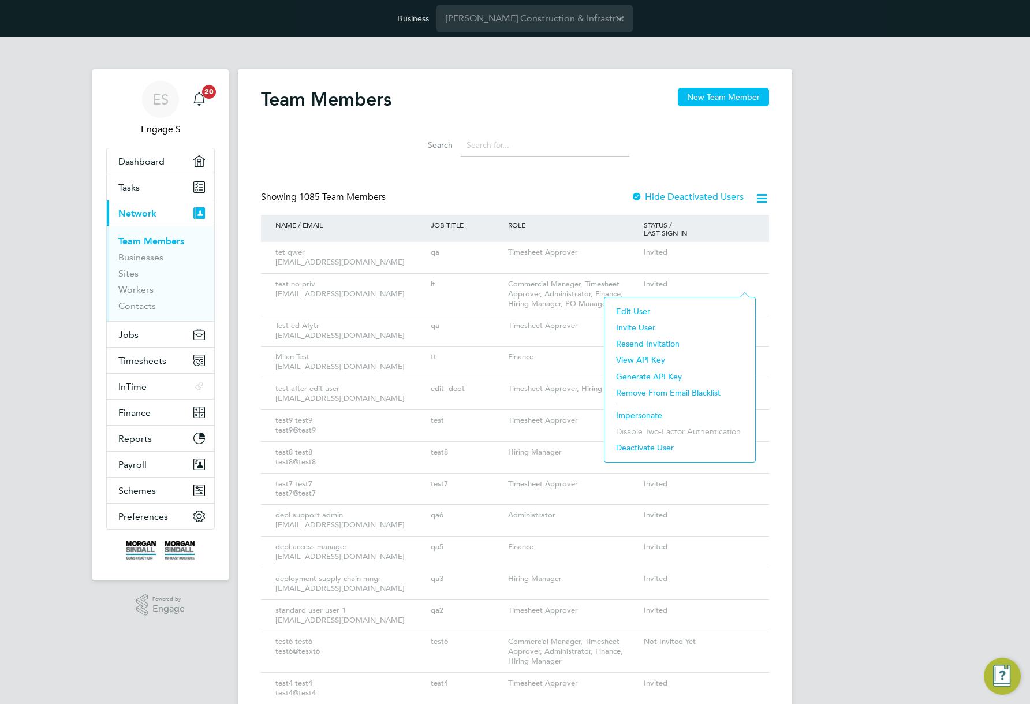
click at [646, 413] on li "Impersonate" at bounding box center [679, 415] width 139 height 16
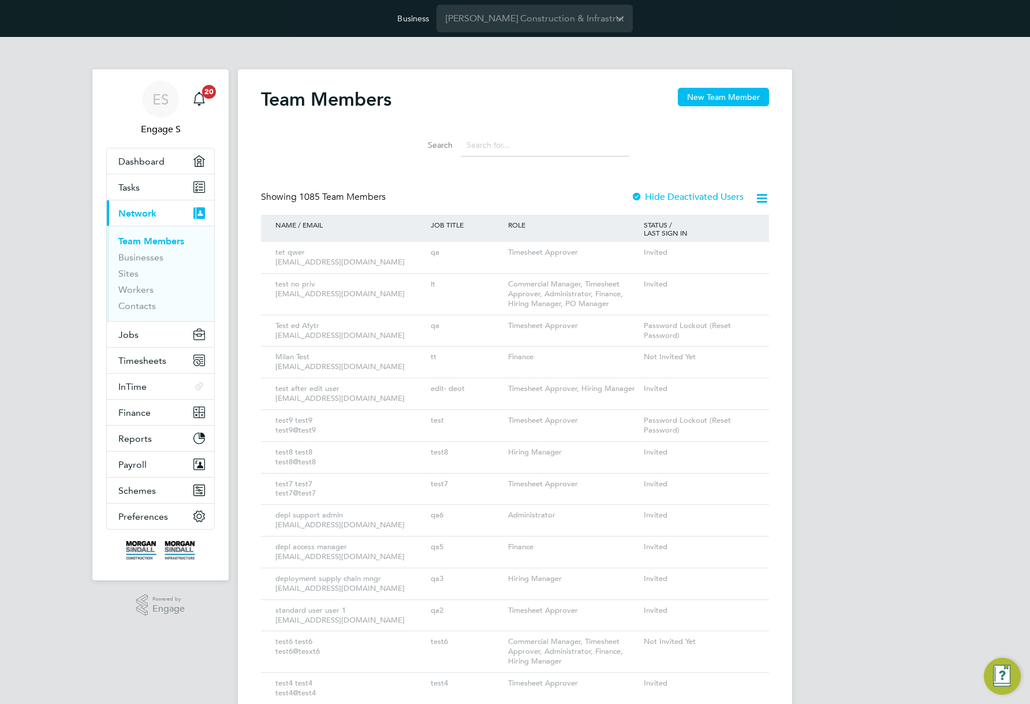
click at [547, 123] on div "Search" at bounding box center [515, 142] width 508 height 40
click at [459, 119] on div "Team Members New Team Member" at bounding box center [515, 105] width 508 height 35
drag, startPoint x: 490, startPoint y: 151, endPoint x: 475, endPoint y: 146, distance: 15.7
click at [475, 146] on input at bounding box center [545, 145] width 169 height 23
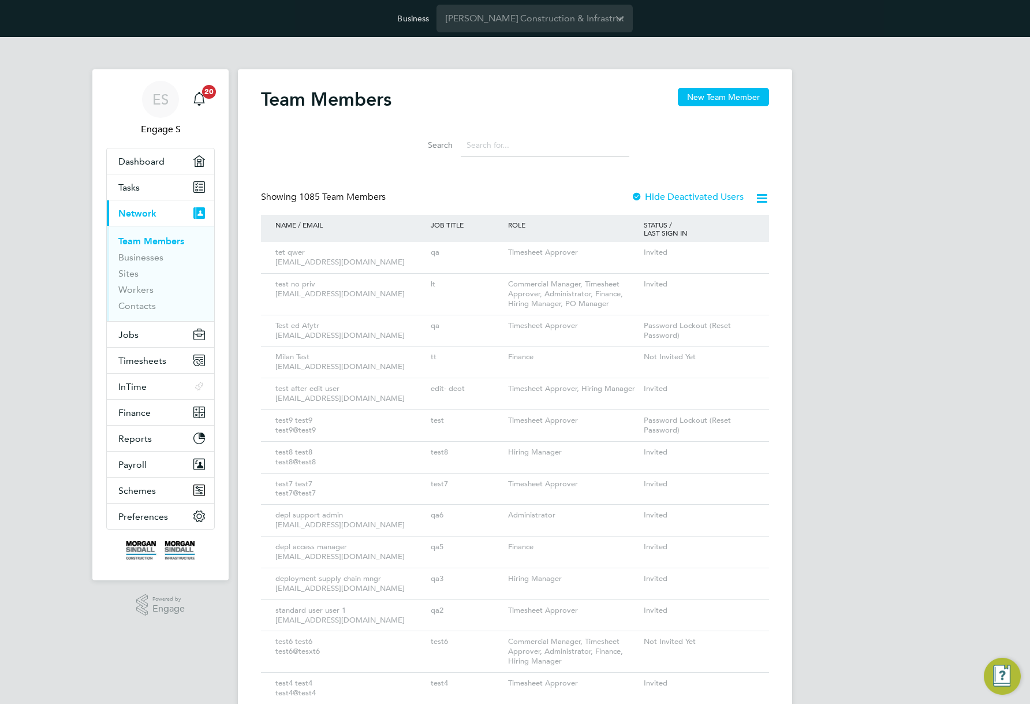
drag, startPoint x: 475, startPoint y: 146, endPoint x: 857, endPoint y: 177, distance: 383.3
click at [484, 148] on input at bounding box center [545, 145] width 169 height 23
click at [763, 197] on icon at bounding box center [761, 198] width 14 height 14
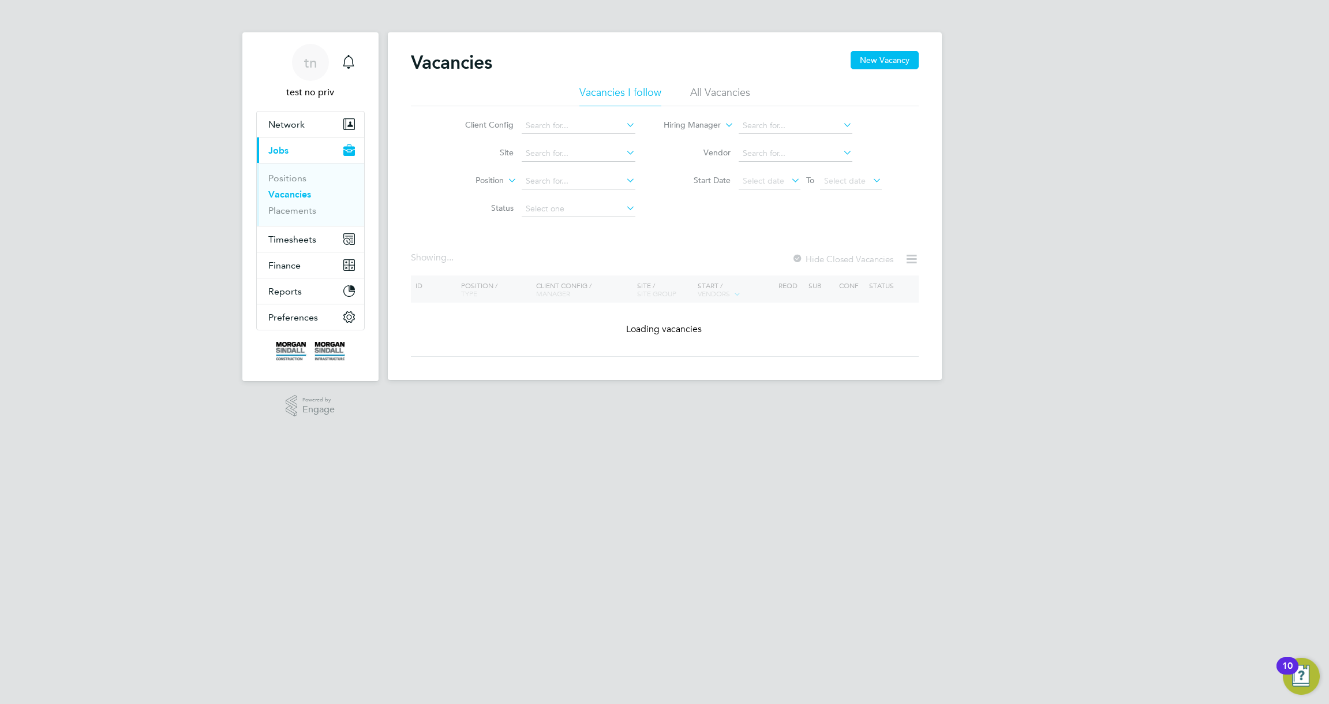
click at [724, 100] on li "All Vacancies" at bounding box center [720, 95] width 60 height 21
click at [305, 130] on button "Network" at bounding box center [310, 123] width 107 height 25
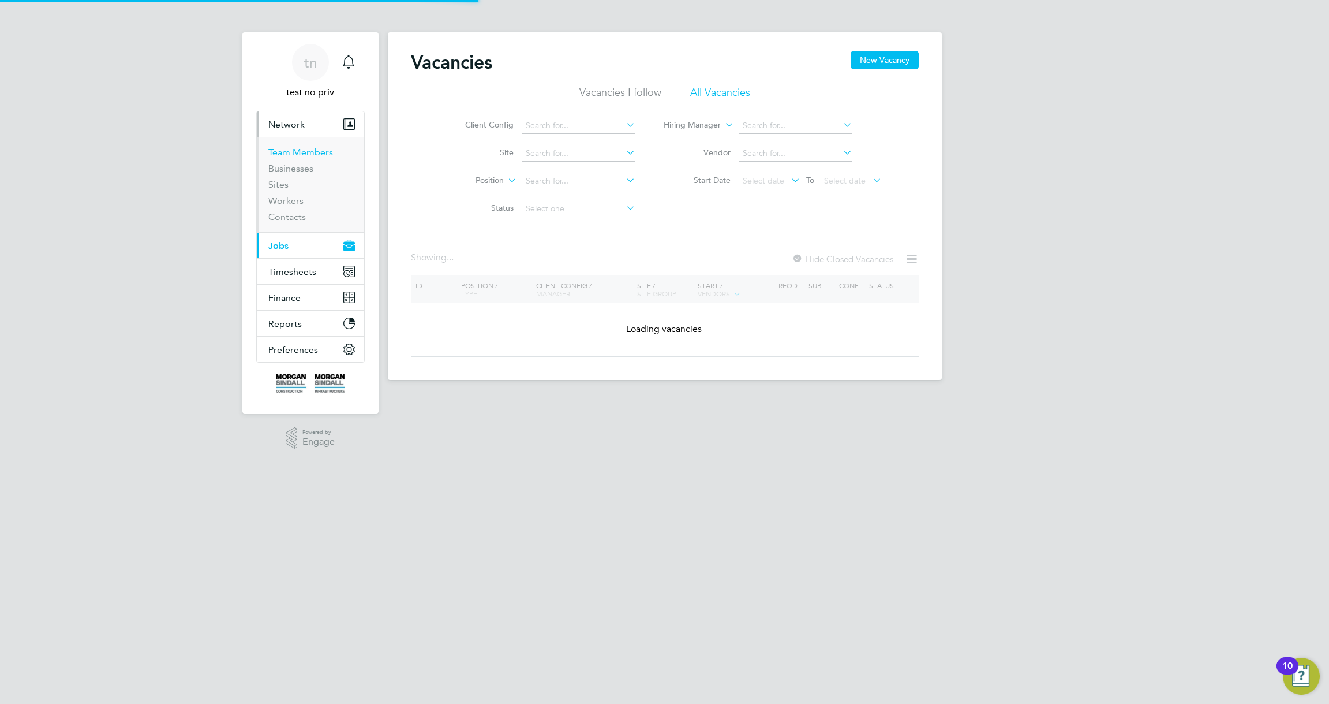
click at [301, 149] on link "Team Members" at bounding box center [300, 152] width 65 height 11
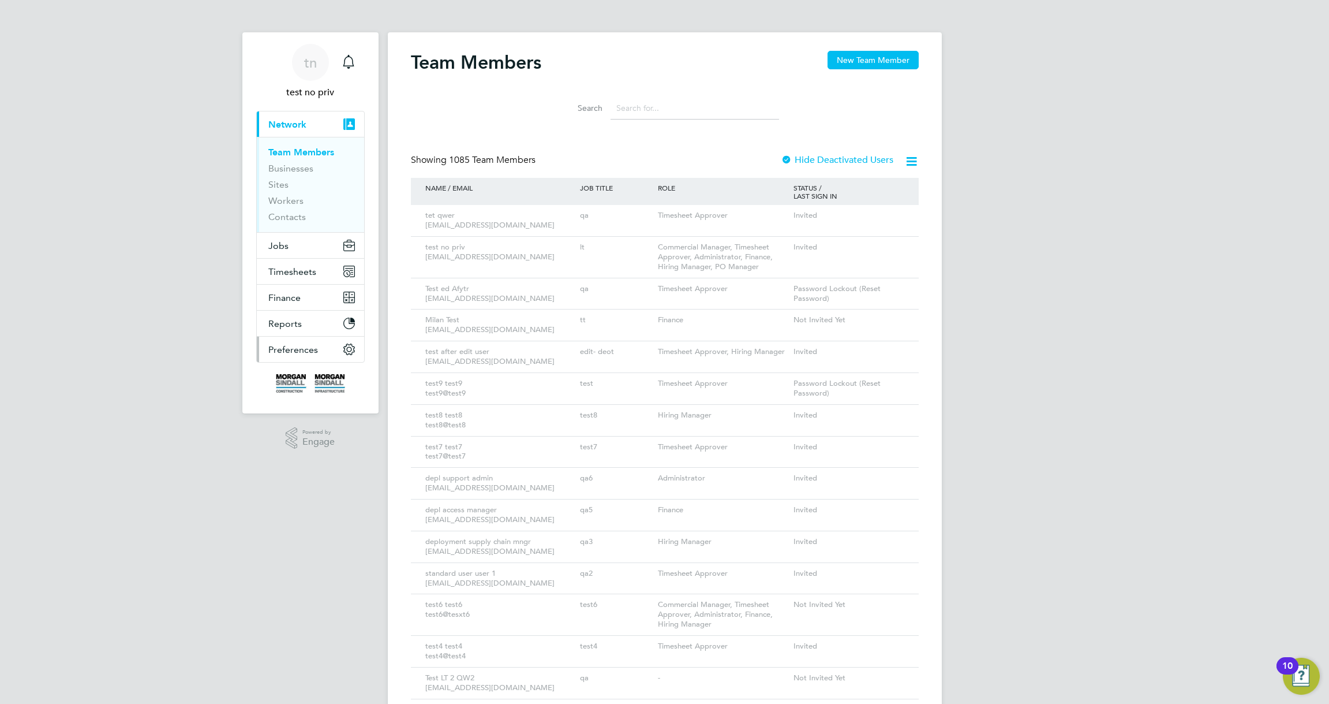
click at [301, 351] on span "Preferences" at bounding box center [293, 349] width 50 height 11
click at [291, 278] on link "My Business" at bounding box center [293, 281] width 51 height 11
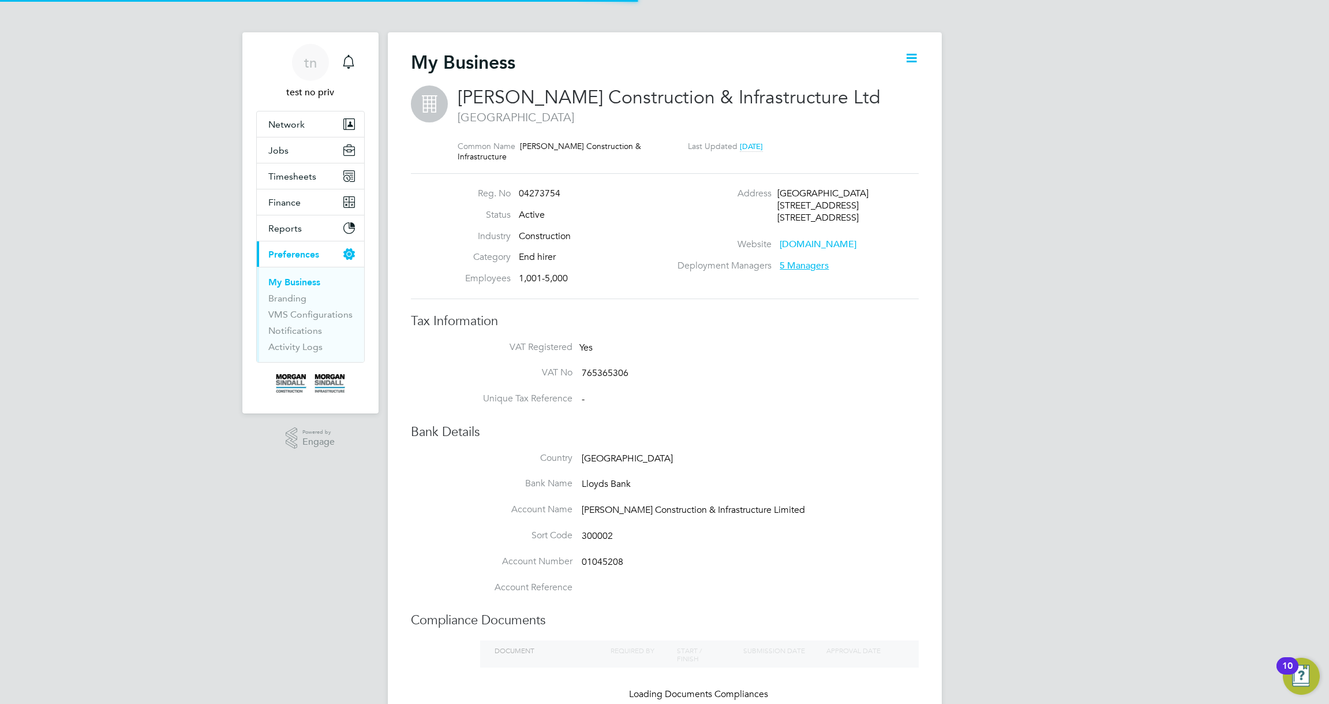
drag, startPoint x: 448, startPoint y: 210, endPoint x: 848, endPoint y: 465, distance: 474.7
click at [848, 465] on div "My Business Morgan Sindall Construction & Infrastructure Ltd London Common Name…" at bounding box center [665, 484] width 508 height 867
click at [848, 465] on li "Country United Kingdom" at bounding box center [688, 465] width 462 height 26
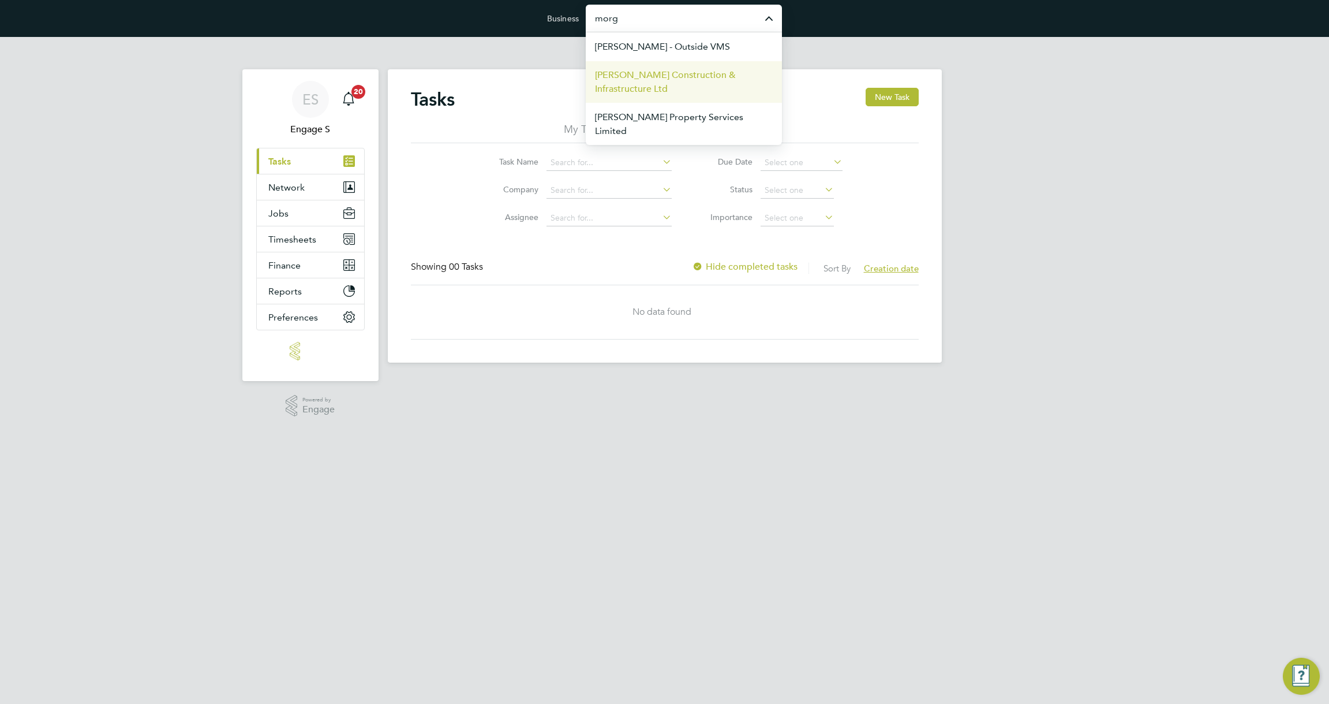
click at [691, 77] on span "[PERSON_NAME] Construction & Infrastructure Ltd" at bounding box center [684, 82] width 178 height 28
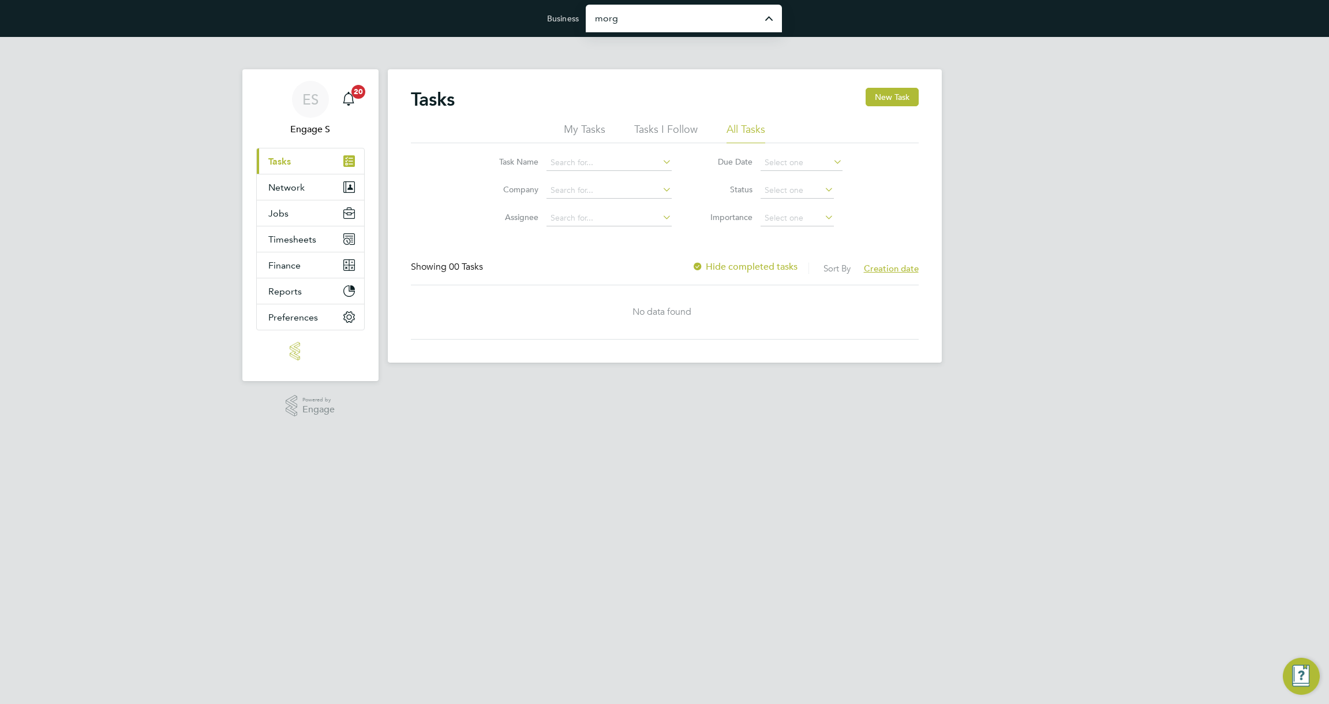
type input "[PERSON_NAME] Construction & Infrastructure Ltd"
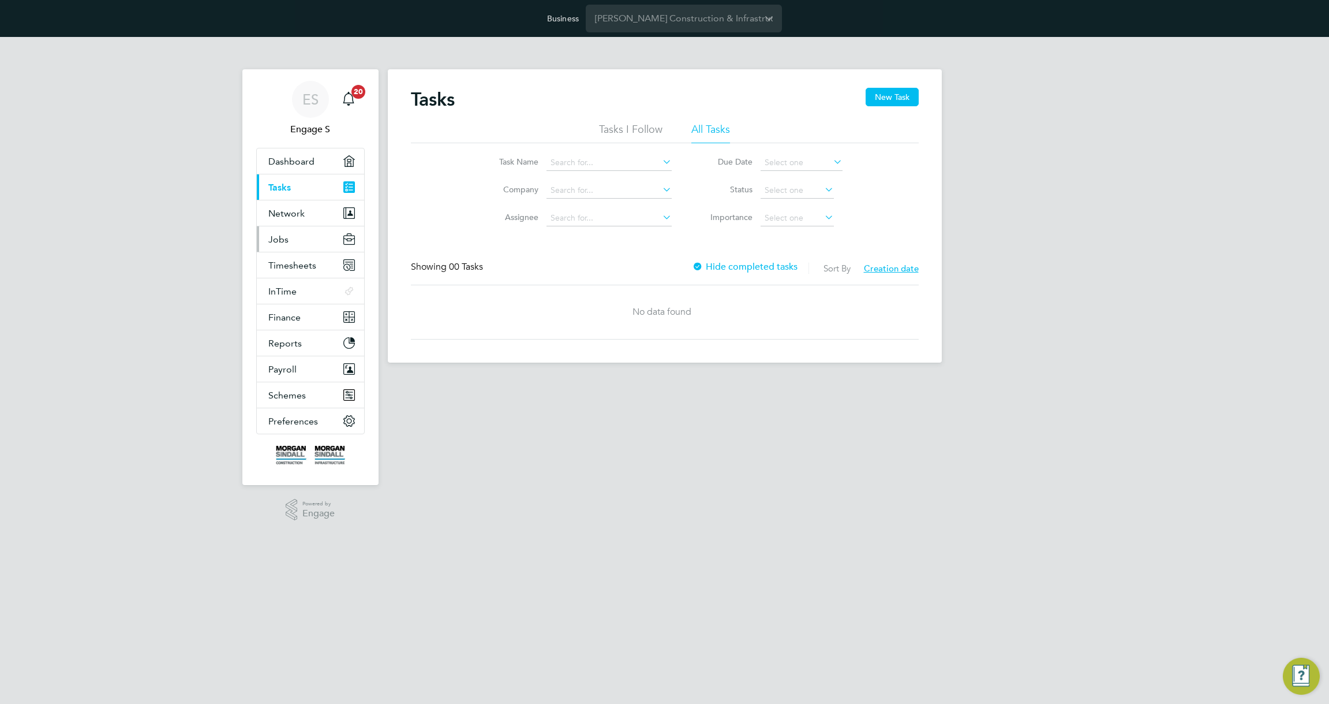
click at [287, 238] on span "Jobs" at bounding box center [278, 239] width 20 height 11
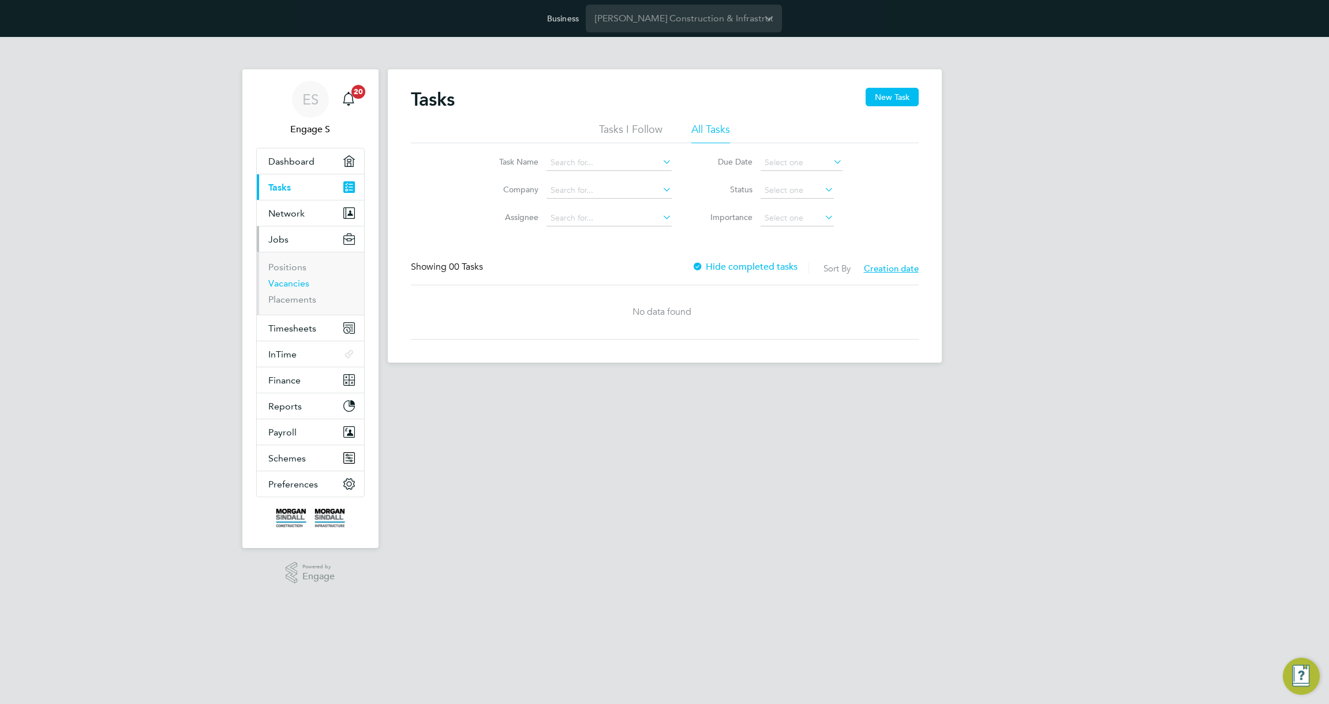
click at [286, 285] on link "Vacancies" at bounding box center [288, 283] width 41 height 11
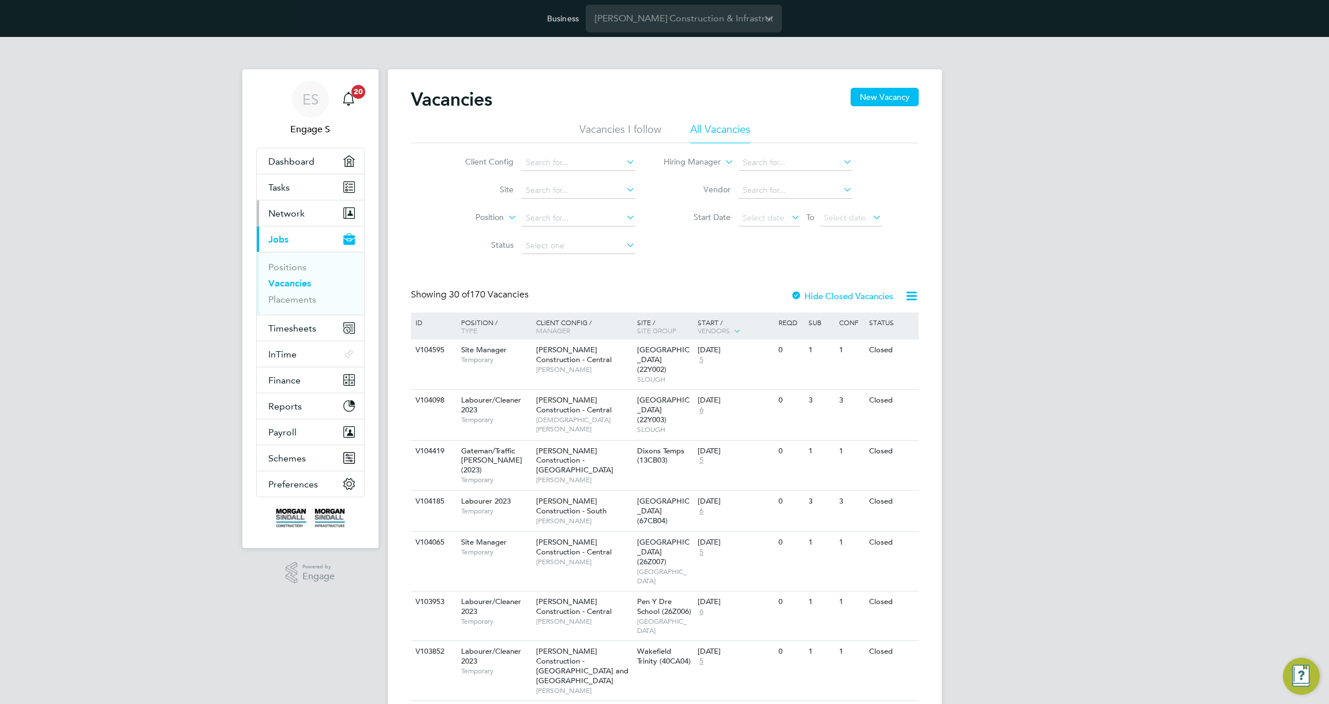
click at [308, 215] on button "Network" at bounding box center [310, 212] width 107 height 25
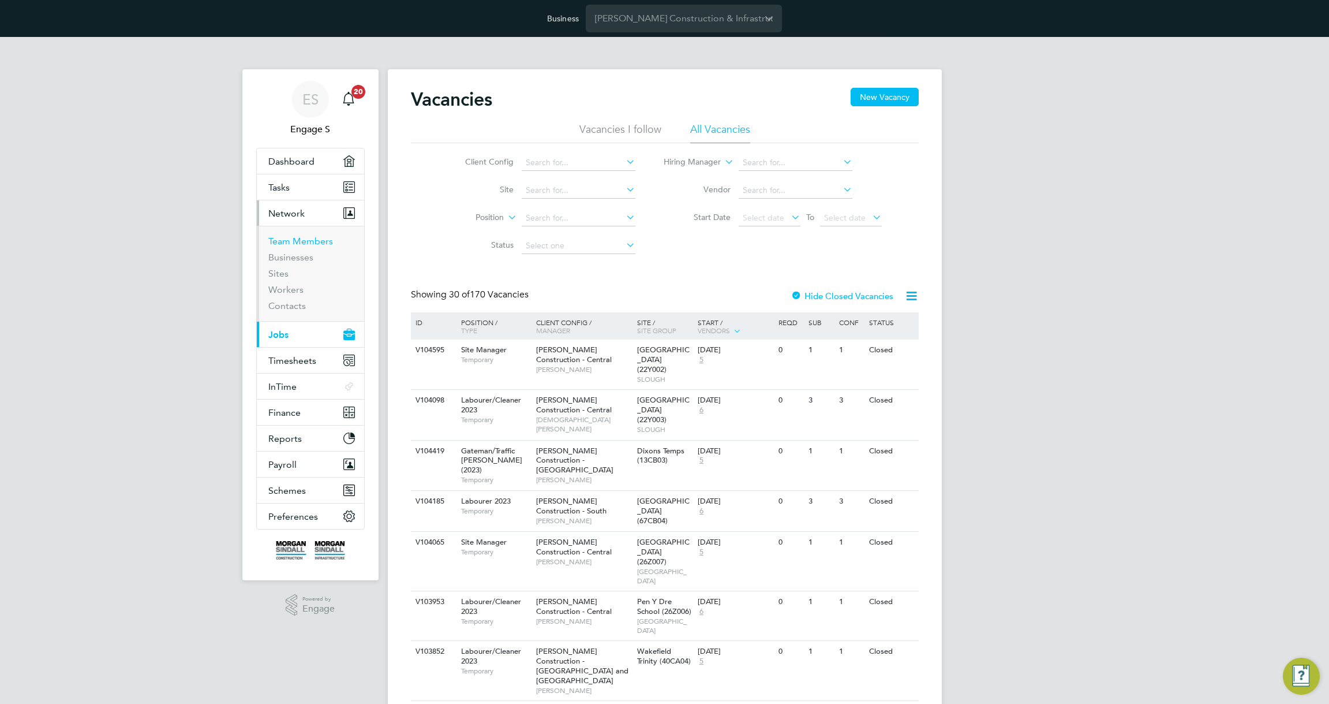
click at [304, 240] on link "Team Members" at bounding box center [300, 240] width 65 height 11
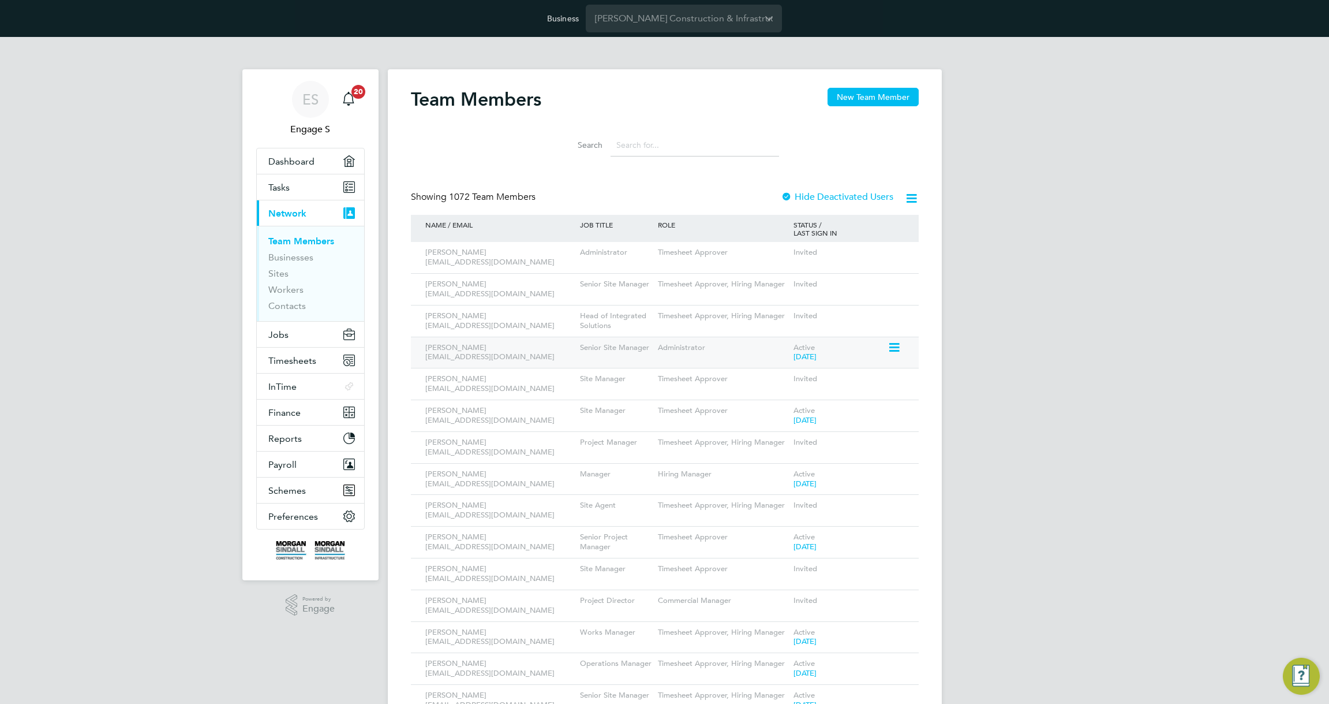
click at [895, 348] on icon at bounding box center [894, 348] width 12 height 14
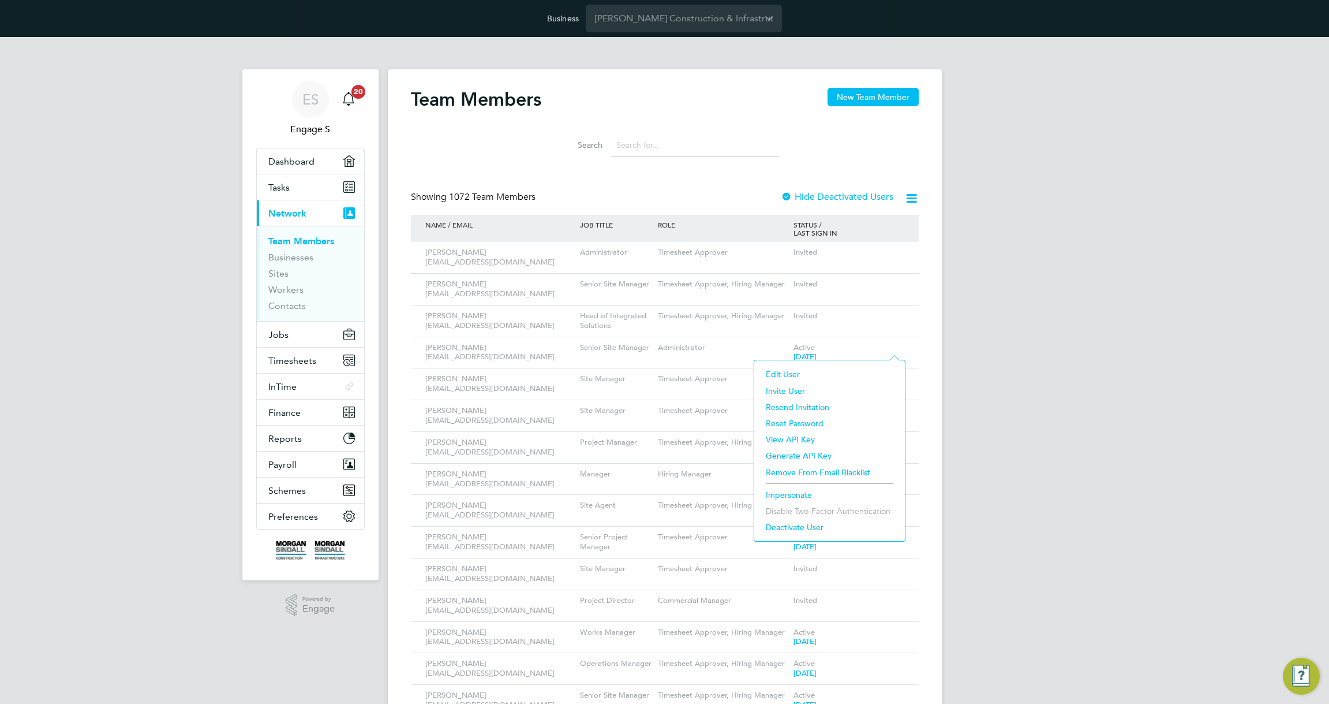
click at [794, 492] on li "Impersonate" at bounding box center [829, 495] width 139 height 16
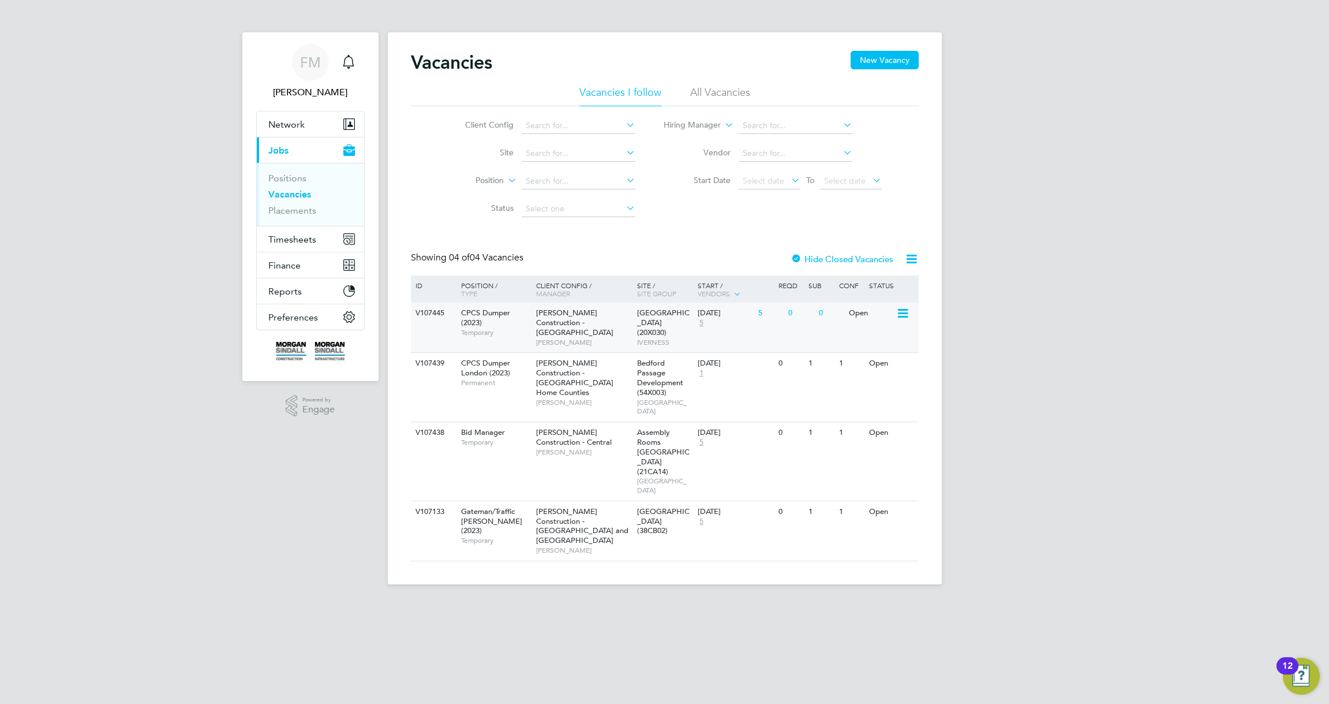
click at [564, 317] on span "[PERSON_NAME] Construction - [GEOGRAPHIC_DATA]" at bounding box center [574, 322] width 77 height 29
click at [681, 265] on div "Showing 04 of 04 Vacancies Hide Closed Vacancies" at bounding box center [665, 264] width 508 height 24
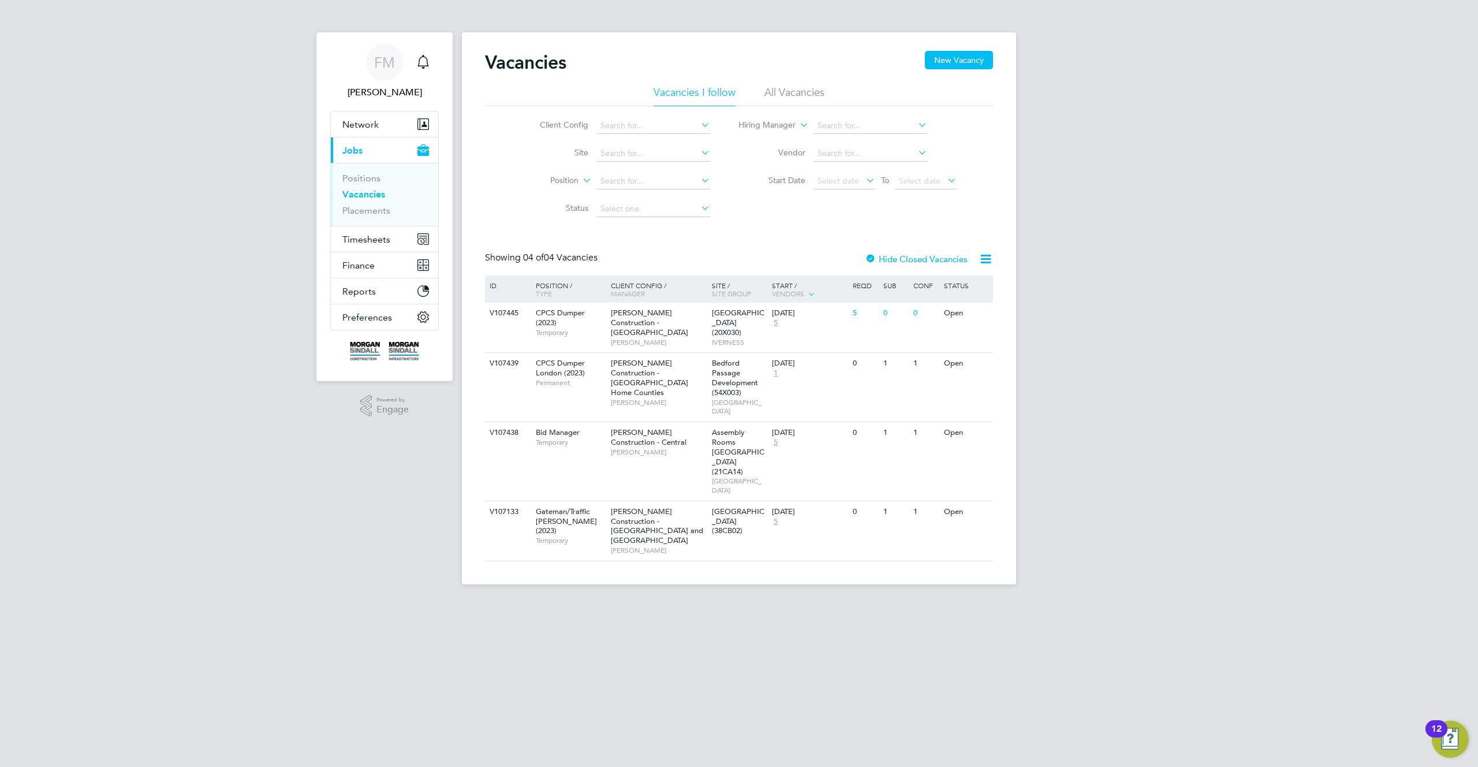
click at [196, 69] on div "[PERSON_NAME] M Notifications Applications: Network Team Members Businesses Sit…" at bounding box center [739, 301] width 1478 height 603
click at [568, 8] on app-barbie "Vacancies New Vacancy Vacancies I follow All Vacancies Client Config Site Posit…" at bounding box center [739, 292] width 554 height 584
